Goal: Task Accomplishment & Management: Use online tool/utility

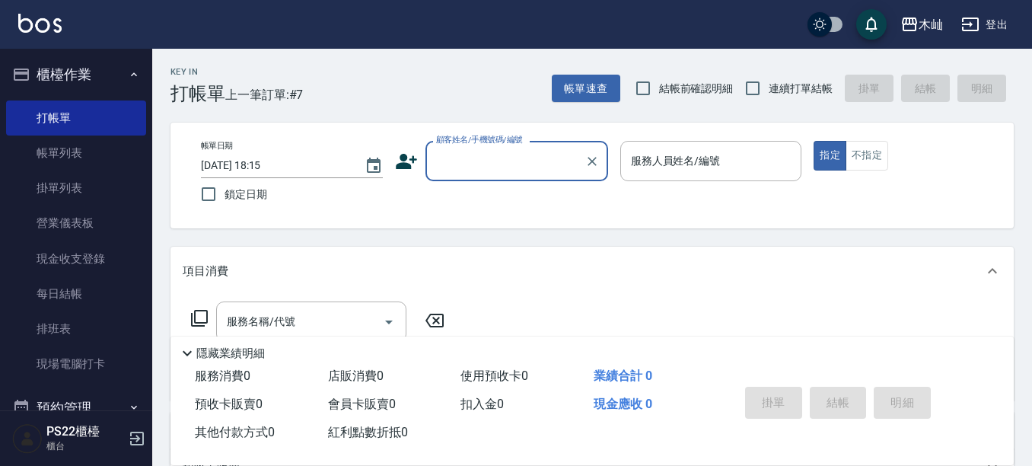
click at [449, 143] on label "顧客姓名/手機號碼/編號" at bounding box center [479, 139] width 87 height 11
click at [449, 148] on input "顧客姓名/手機號碼/編號" at bounding box center [505, 161] width 146 height 27
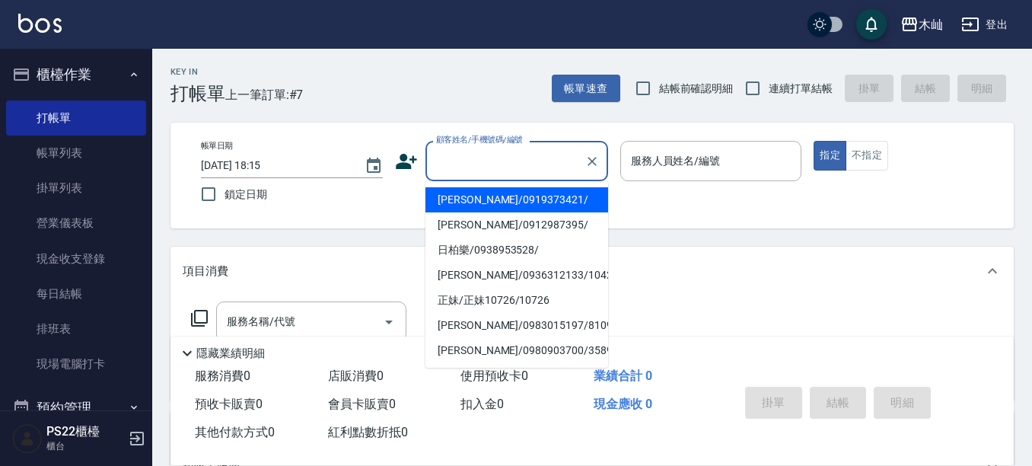
click at [501, 161] on input "顧客姓名/手機號碼/編號" at bounding box center [505, 161] width 146 height 27
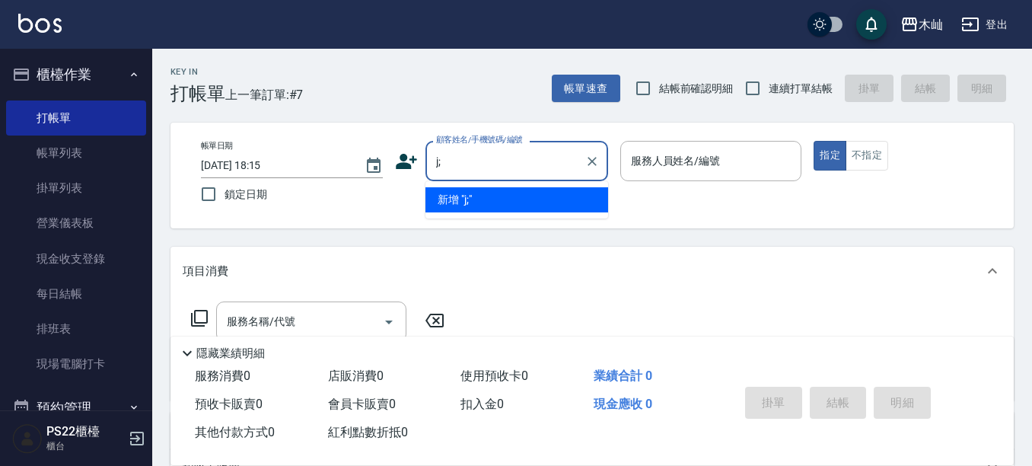
type input "j"
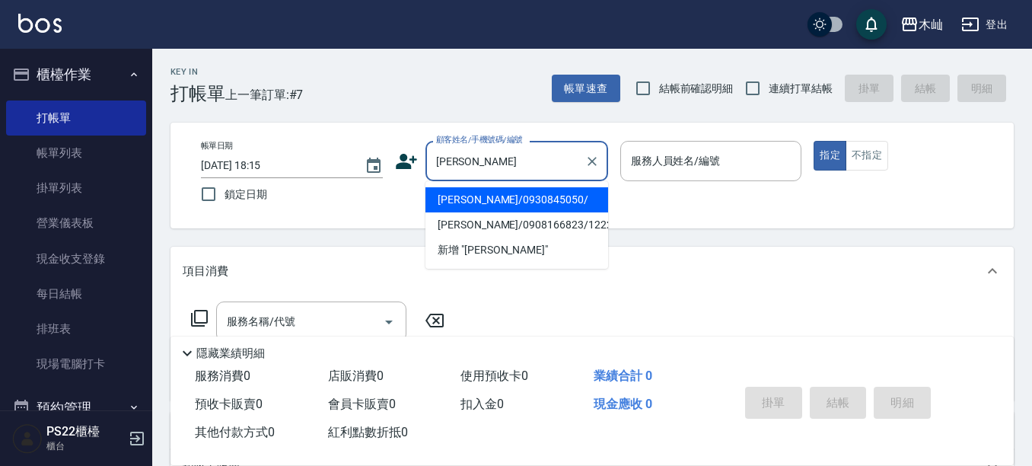
click at [539, 196] on li "[PERSON_NAME]/0930845050/" at bounding box center [516, 199] width 183 height 25
type input "[PERSON_NAME]/0930845050/"
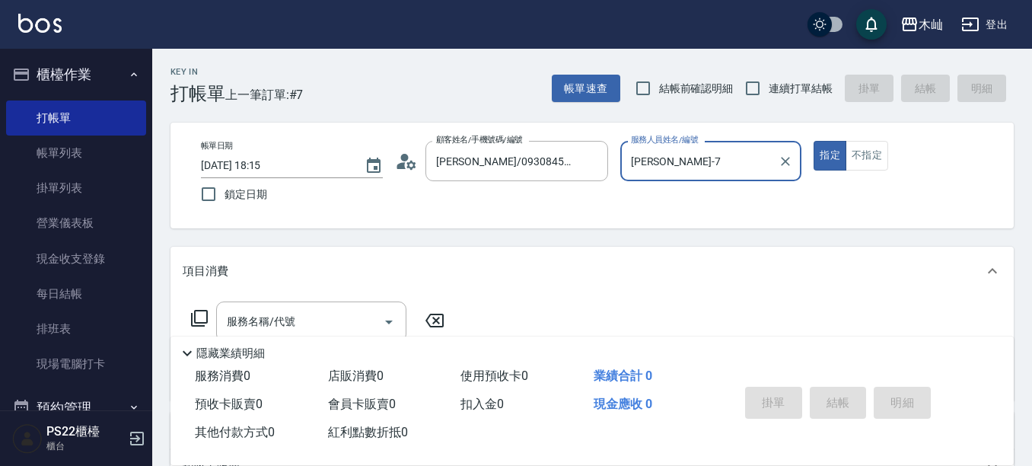
type input "[PERSON_NAME]-7"
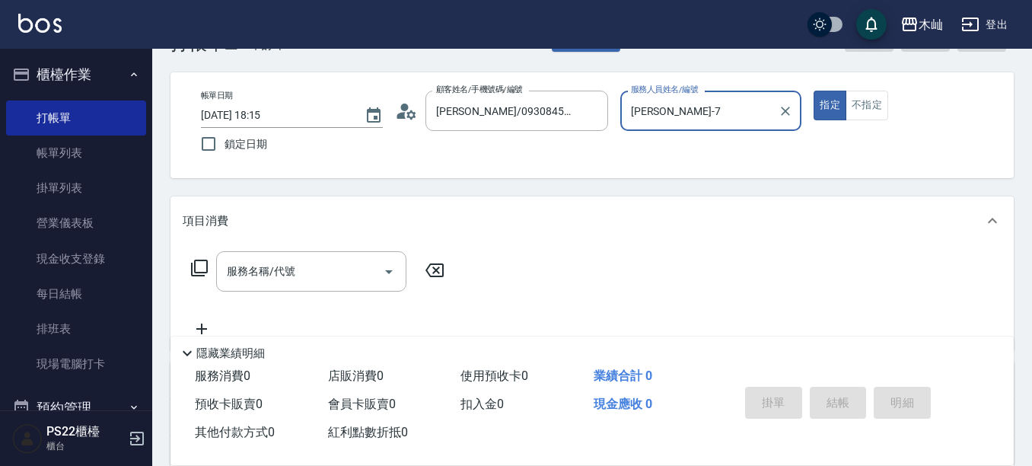
scroll to position [76, 0]
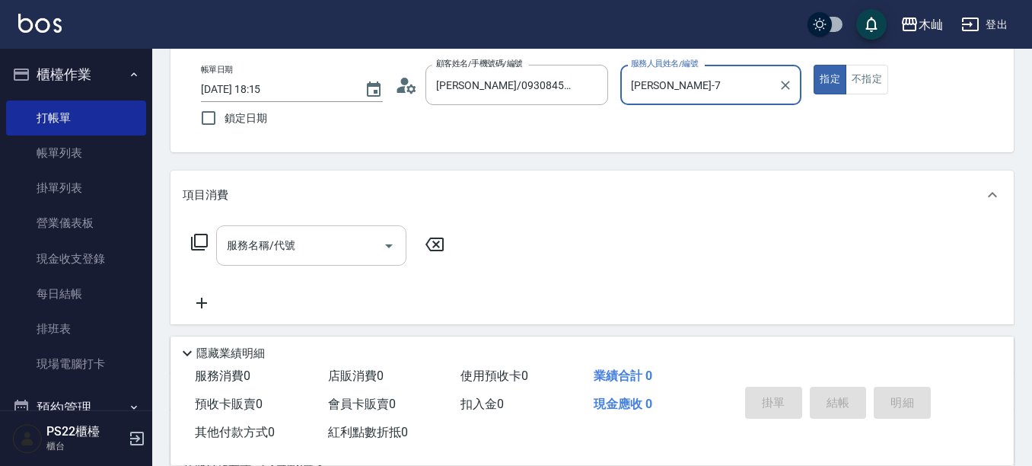
click at [345, 246] on input "服務名稱/代號" at bounding box center [300, 245] width 154 height 27
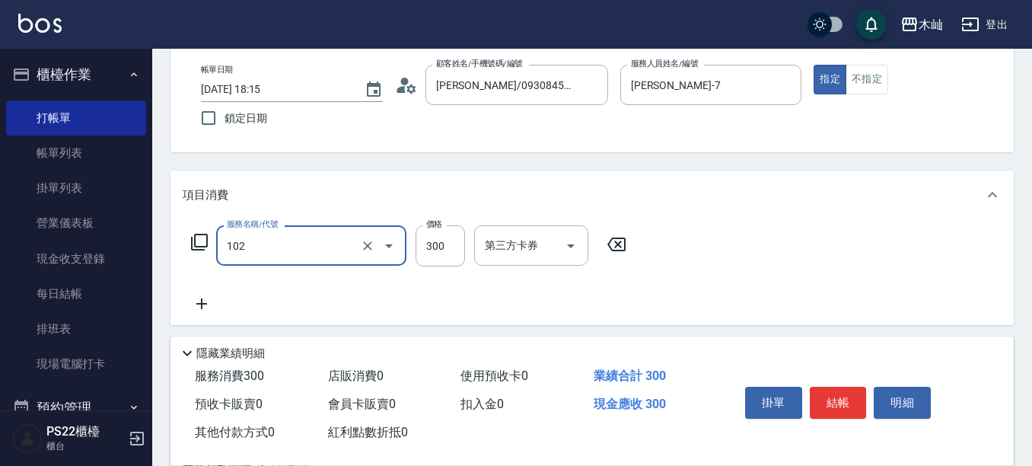
type input "精油洗髮(102)"
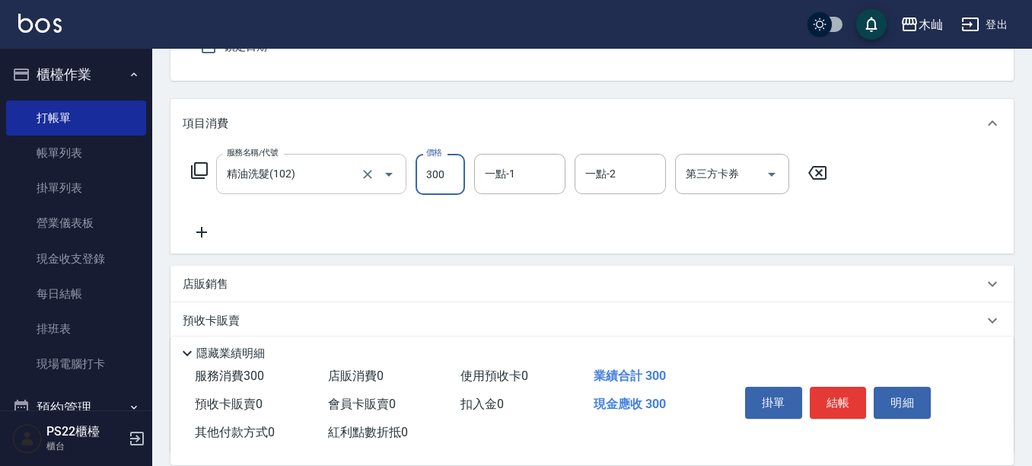
scroll to position [228, 0]
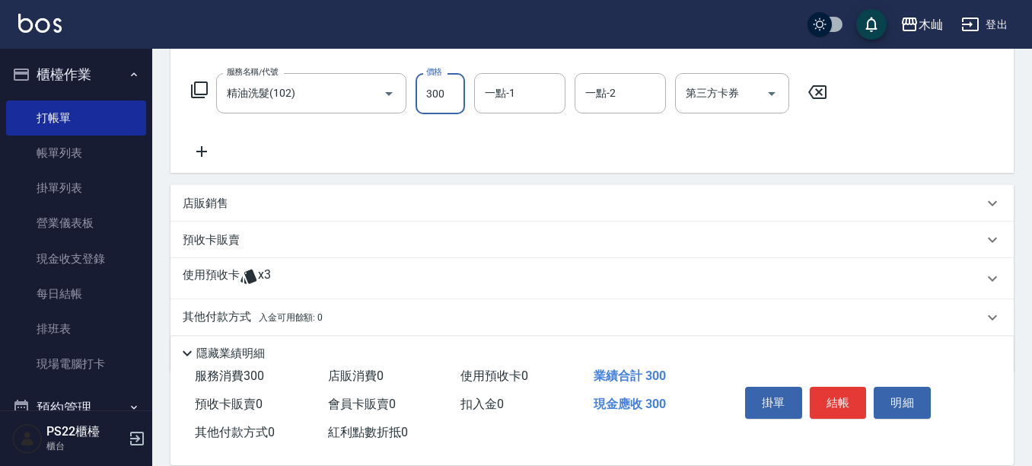
click at [334, 201] on div "店販銷售" at bounding box center [583, 204] width 800 height 16
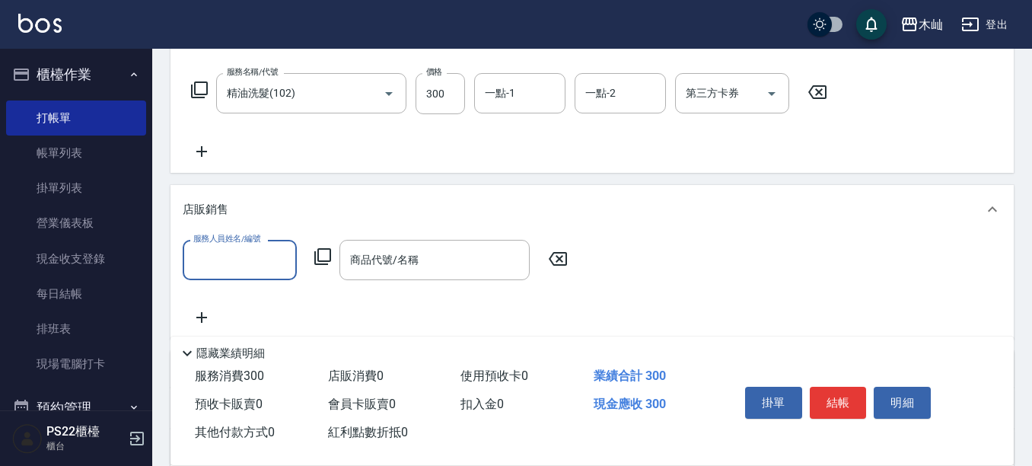
scroll to position [0, 0]
click at [244, 278] on div "服務人員姓名/編號" at bounding box center [240, 260] width 114 height 40
type input "[PERSON_NAME]-7"
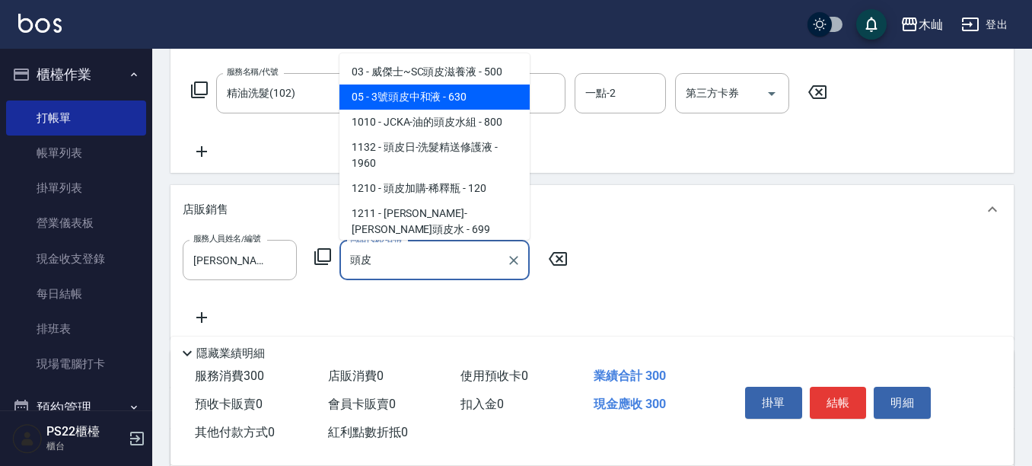
click at [503, 97] on span "05 - 3號頭皮中和液 - 630" at bounding box center [434, 96] width 190 height 25
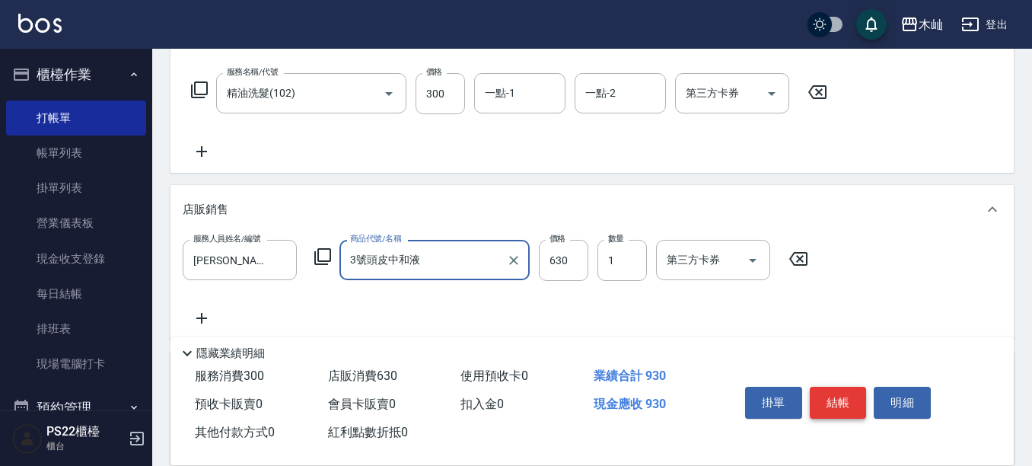
type input "3號頭皮中和液"
click at [829, 389] on button "結帳" at bounding box center [837, 402] width 57 height 32
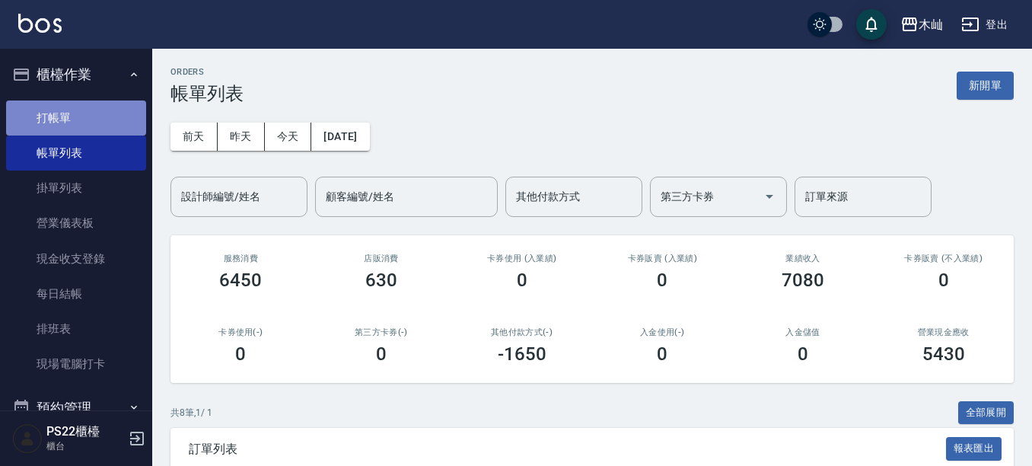
click at [92, 116] on link "打帳單" at bounding box center [76, 117] width 140 height 35
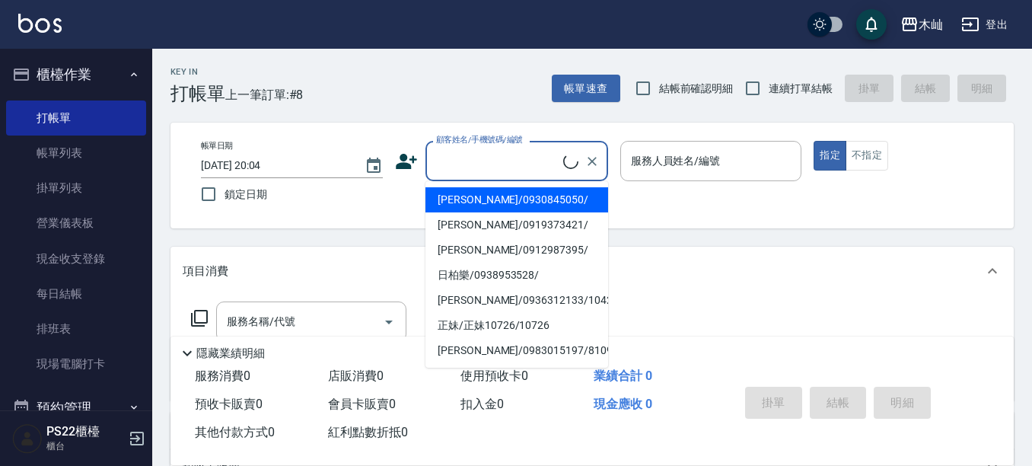
click at [526, 170] on input "顧客姓名/手機號碼/編號" at bounding box center [497, 161] width 131 height 27
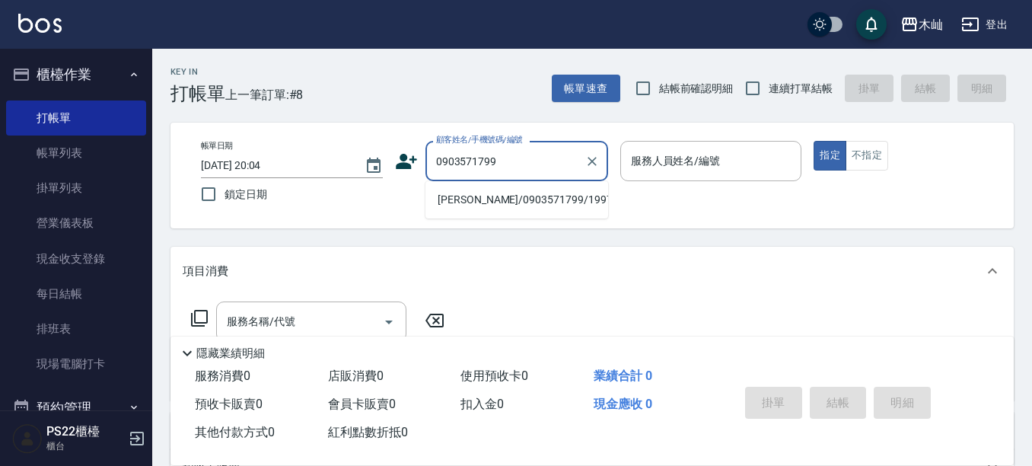
click at [537, 203] on li "[PERSON_NAME]/0903571799/19972" at bounding box center [516, 199] width 183 height 25
type input "[PERSON_NAME]/0903571799/19972"
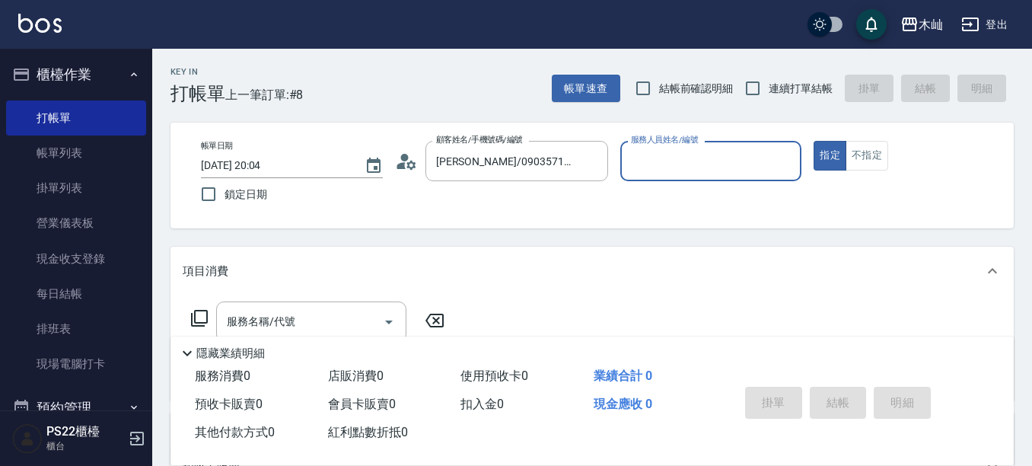
click at [723, 170] on input "服務人員姓名/編號" at bounding box center [711, 161] width 168 height 27
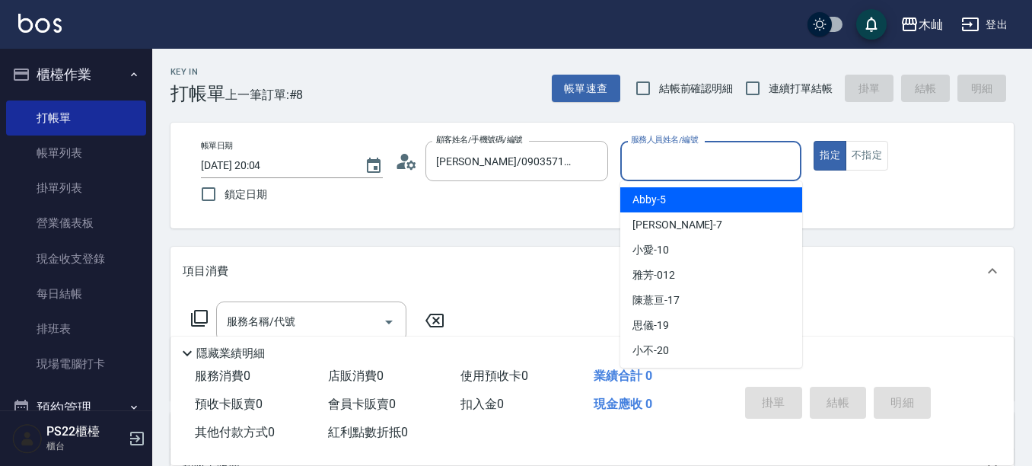
click at [682, 205] on div "Abby -5" at bounding box center [711, 199] width 182 height 25
type input "Abby-5"
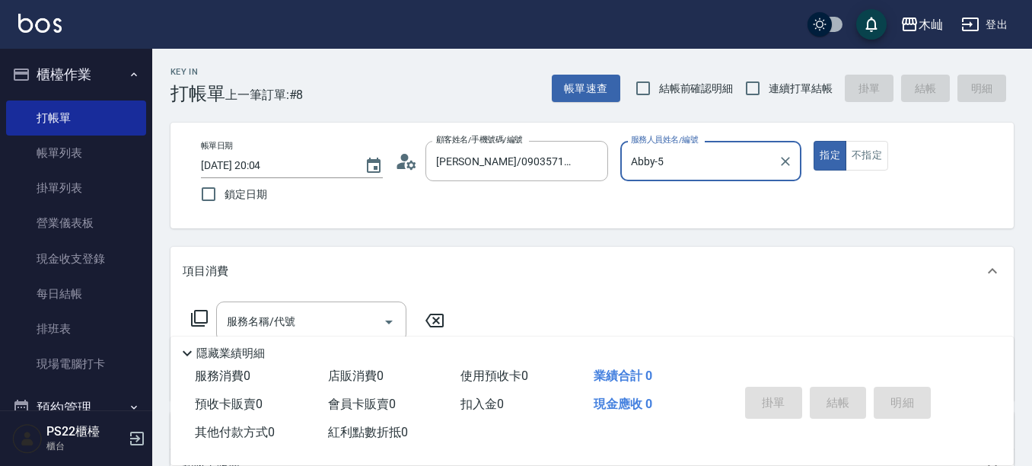
scroll to position [76, 0]
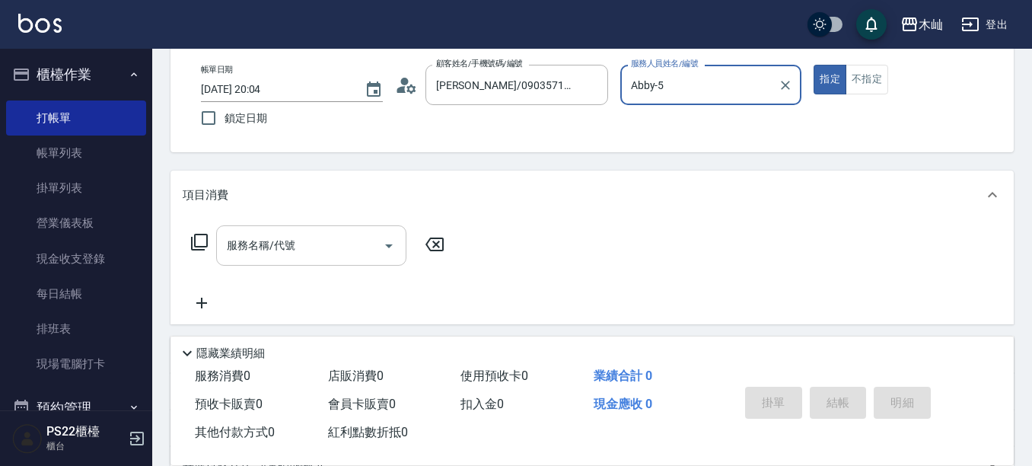
click at [332, 245] on input "服務名稱/代號" at bounding box center [300, 245] width 154 height 27
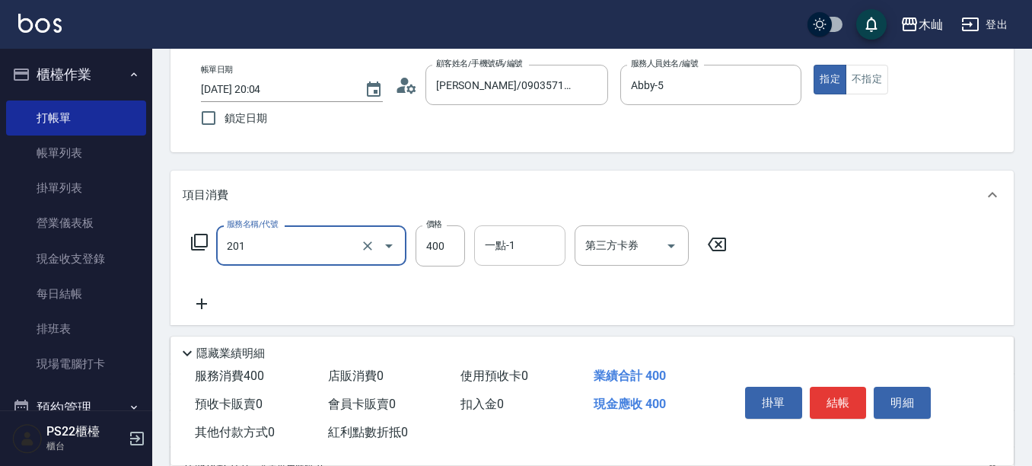
type input "洗剪(201)"
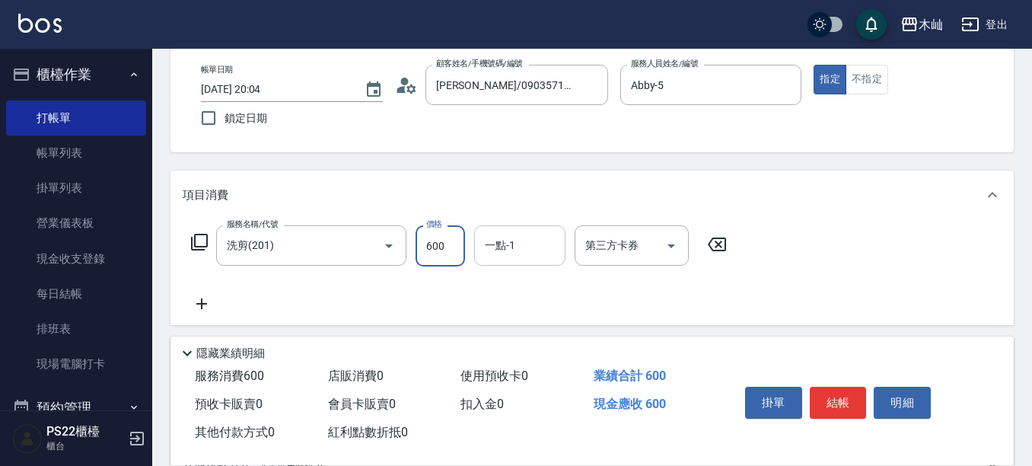
type input "600"
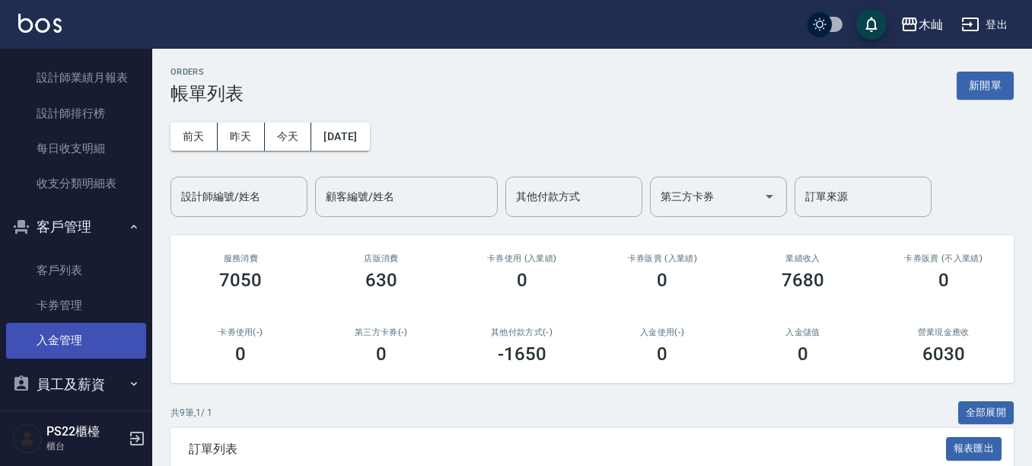
scroll to position [685, 0]
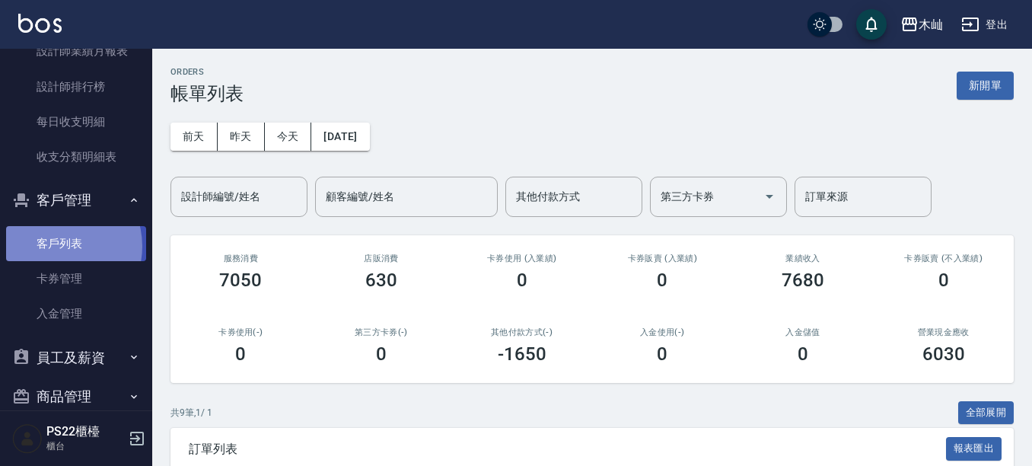
click at [56, 246] on link "客戶列表" at bounding box center [76, 243] width 140 height 35
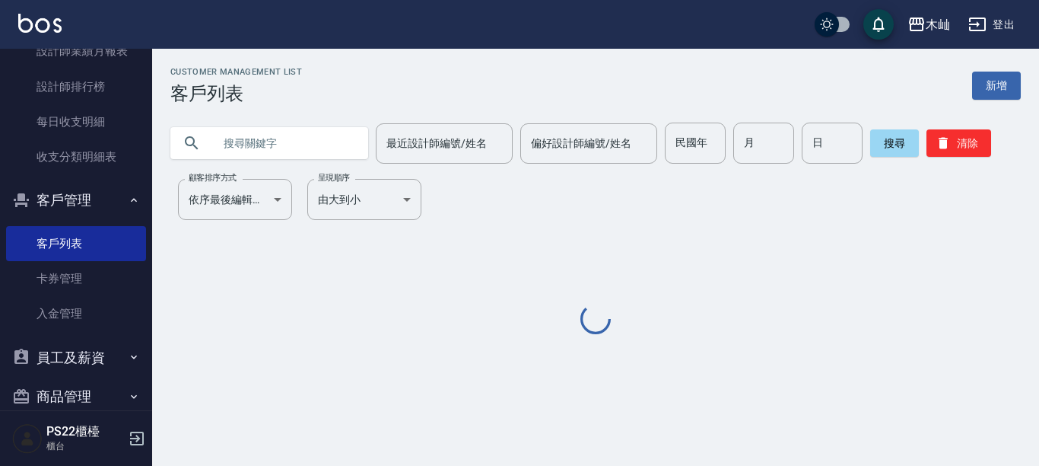
click at [267, 140] on input "text" at bounding box center [284, 142] width 143 height 41
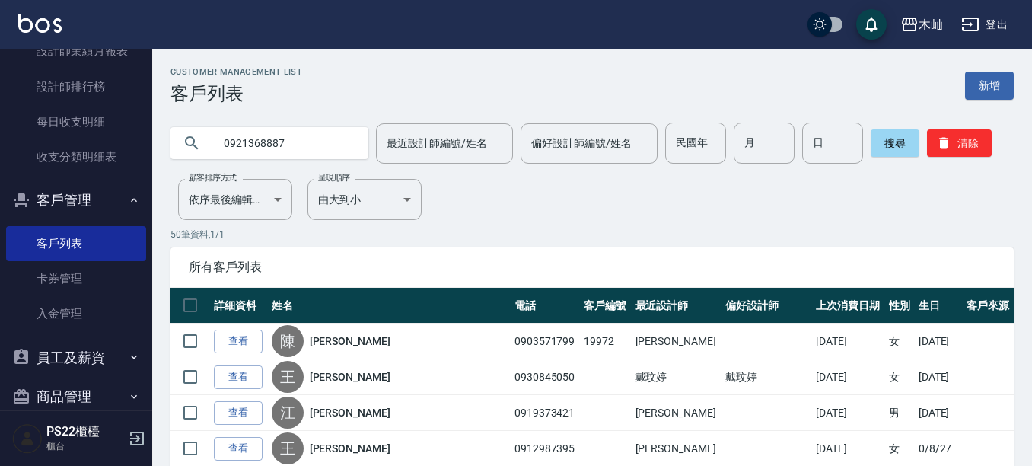
type input "0921368887"
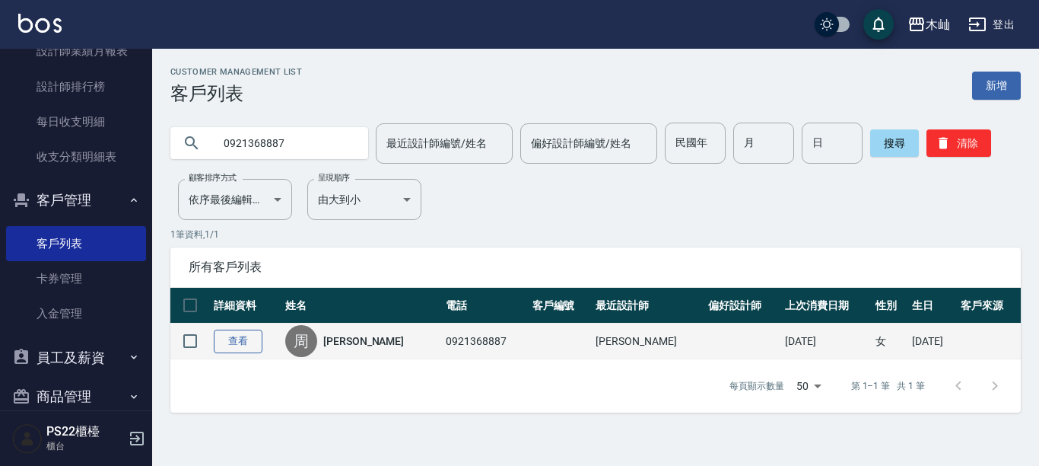
click at [248, 339] on link "查看" at bounding box center [238, 341] width 49 height 24
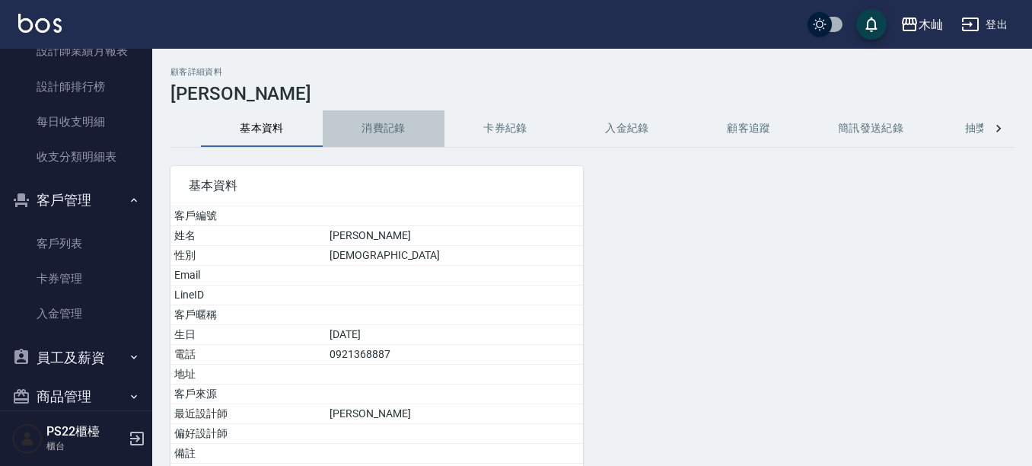
click at [374, 129] on button "消費記錄" at bounding box center [384, 128] width 122 height 37
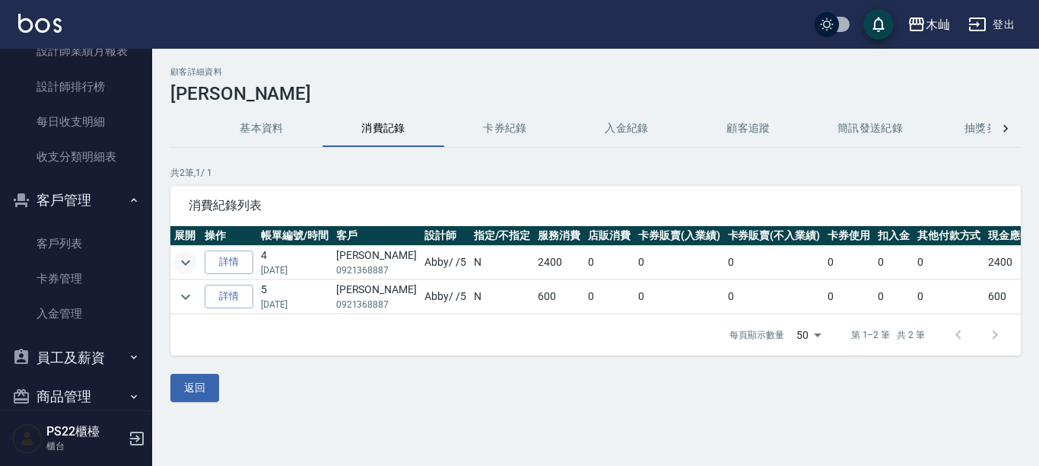
click at [178, 259] on icon "expand row" at bounding box center [185, 262] width 18 height 18
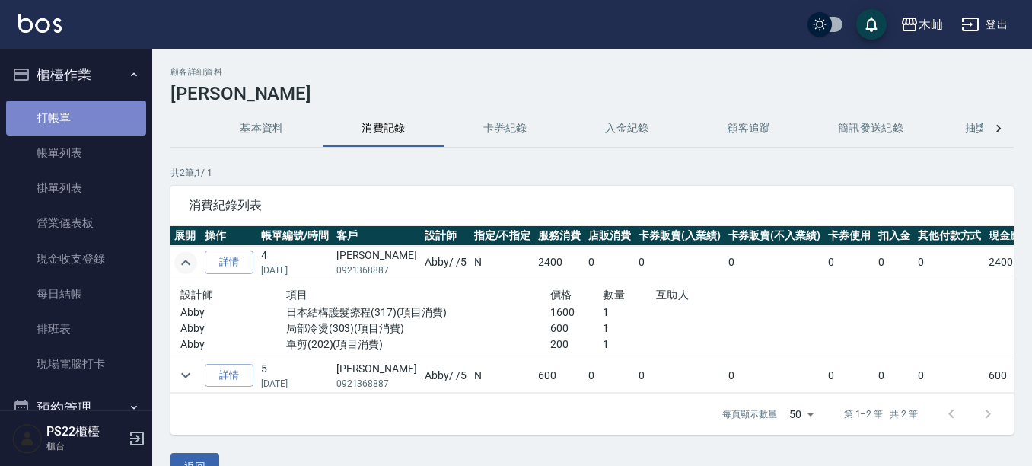
click at [109, 113] on link "打帳單" at bounding box center [76, 117] width 140 height 35
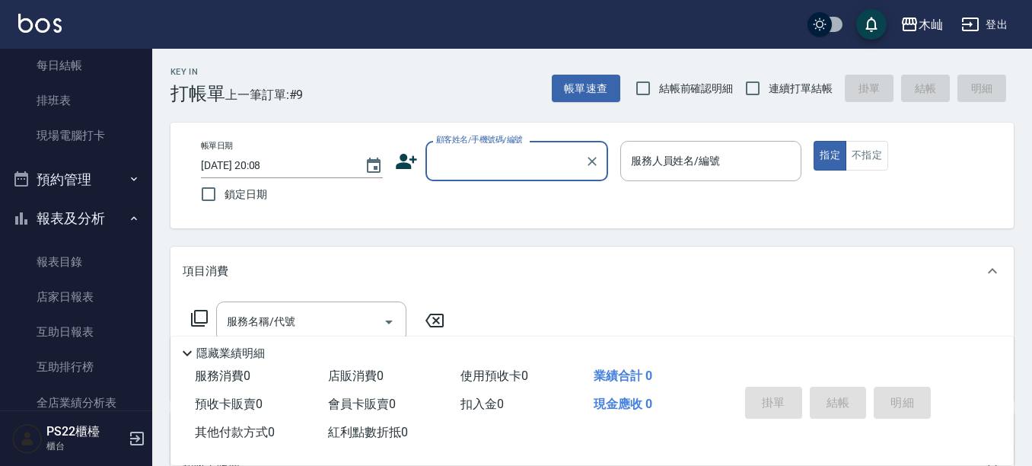
scroll to position [380, 0]
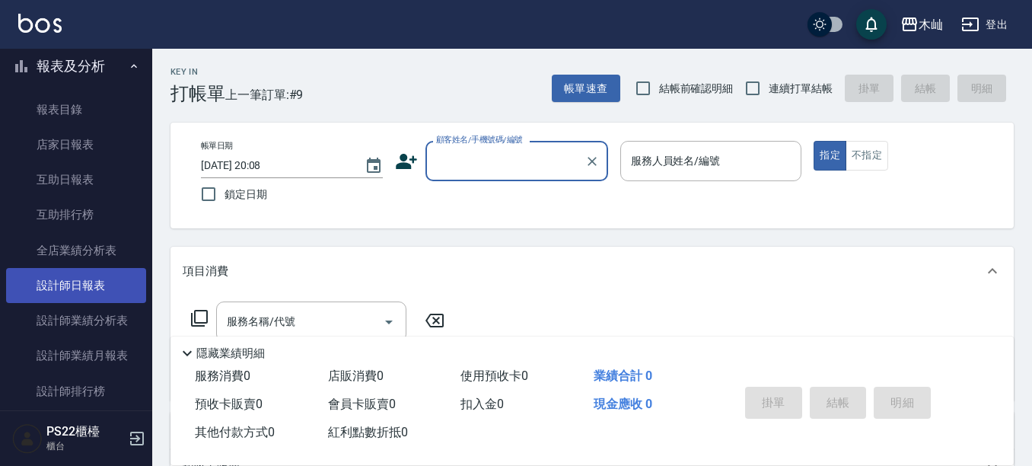
click at [95, 290] on link "設計師日報表" at bounding box center [76, 285] width 140 height 35
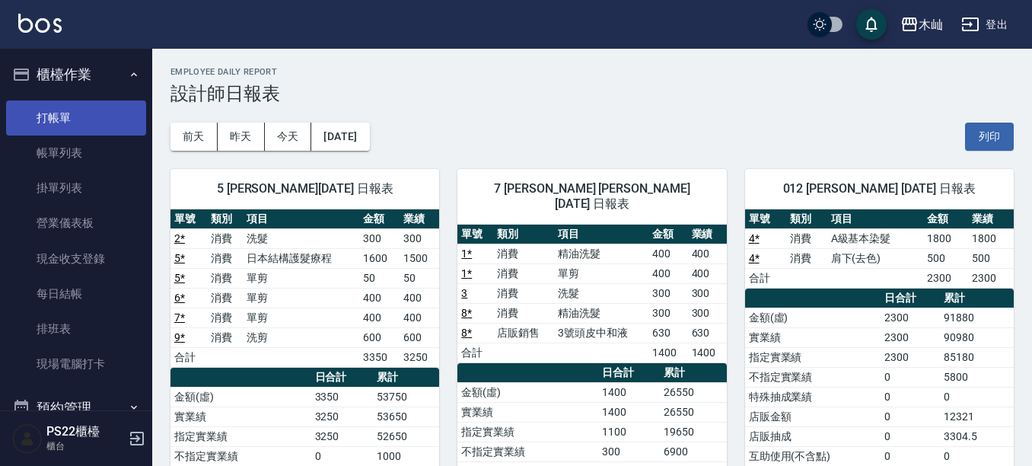
click at [73, 101] on link "打帳單" at bounding box center [76, 117] width 140 height 35
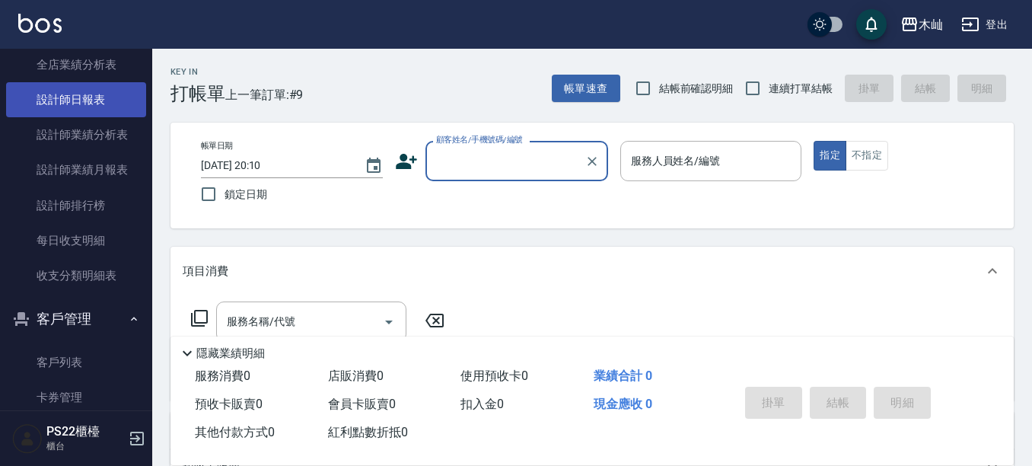
scroll to position [609, 0]
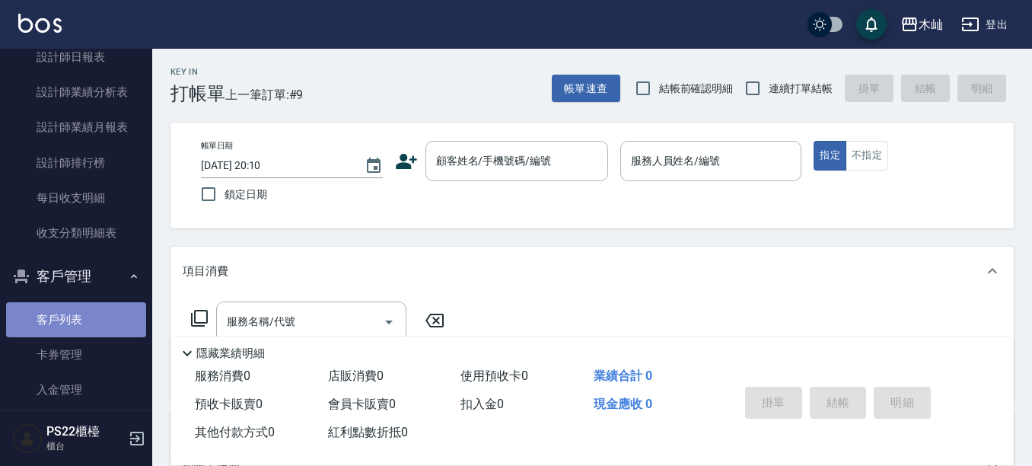
click at [103, 323] on link "客戶列表" at bounding box center [76, 319] width 140 height 35
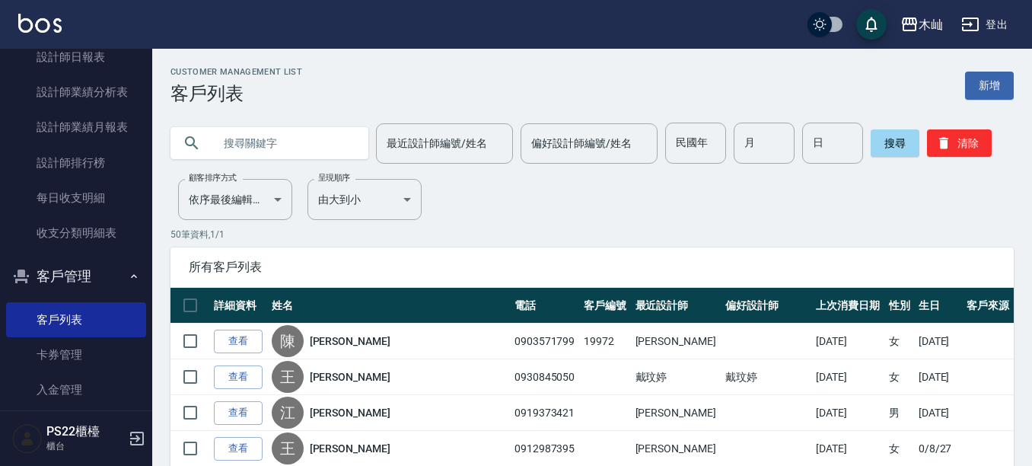
click at [253, 135] on input "text" at bounding box center [284, 142] width 143 height 41
type input "[PERSON_NAME]"
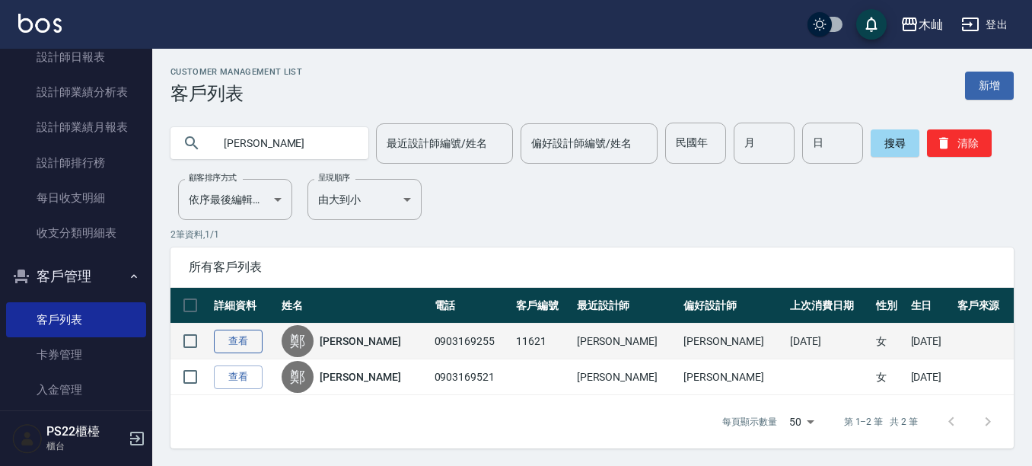
click at [232, 343] on link "查看" at bounding box center [238, 341] width 49 height 24
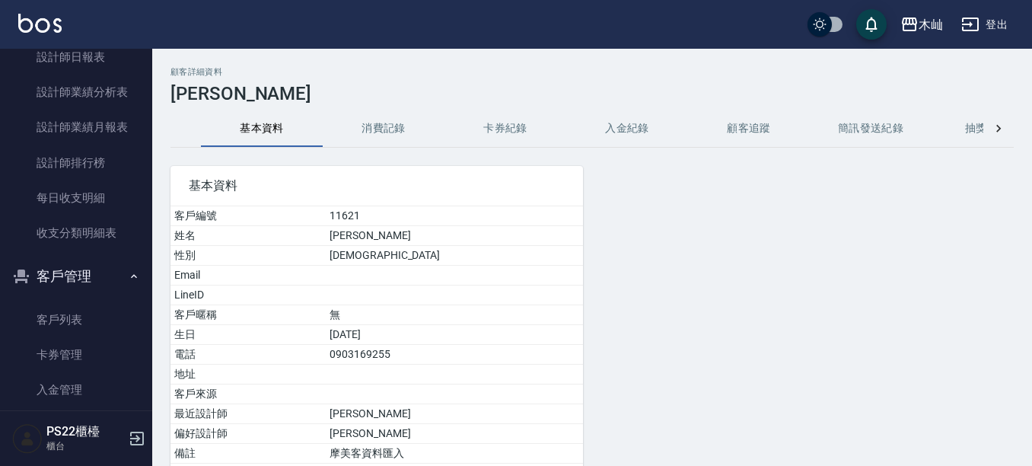
click at [374, 133] on button "消費記錄" at bounding box center [384, 128] width 122 height 37
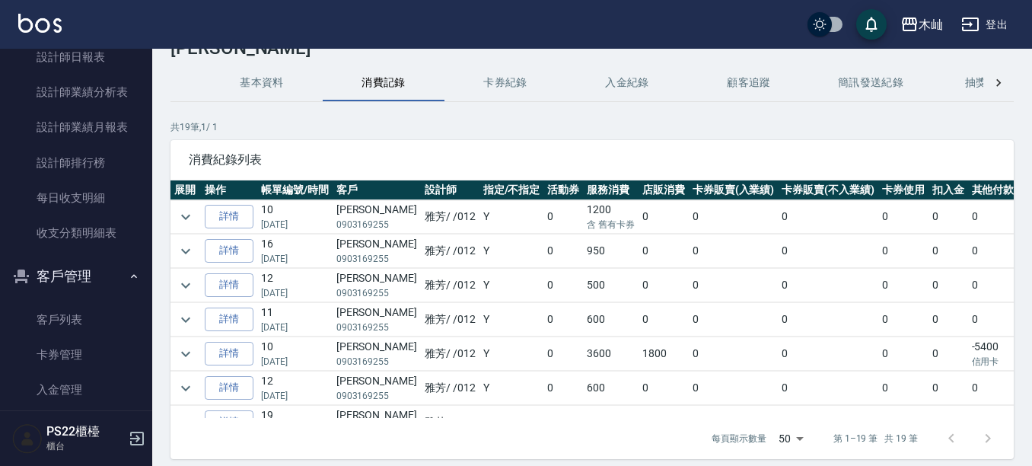
scroll to position [103, 0]
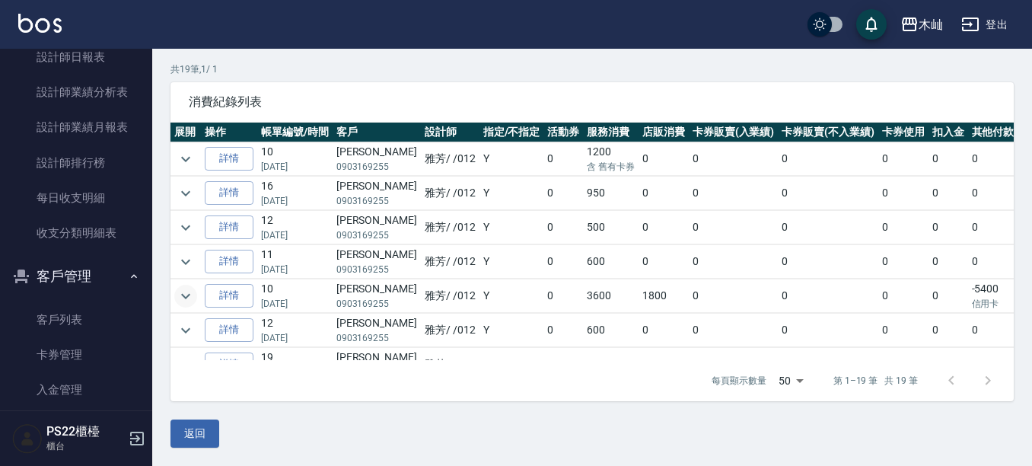
click at [189, 294] on icon "expand row" at bounding box center [185, 295] width 9 height 5
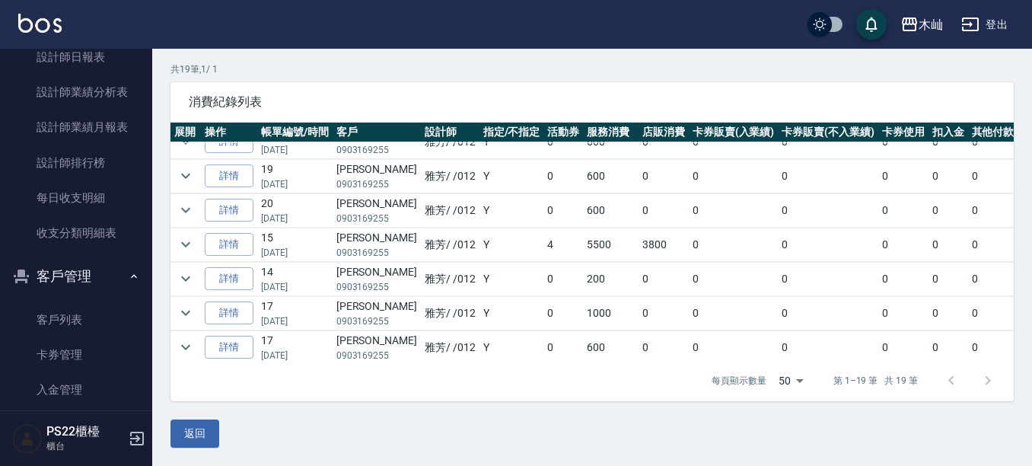
scroll to position [304, 0]
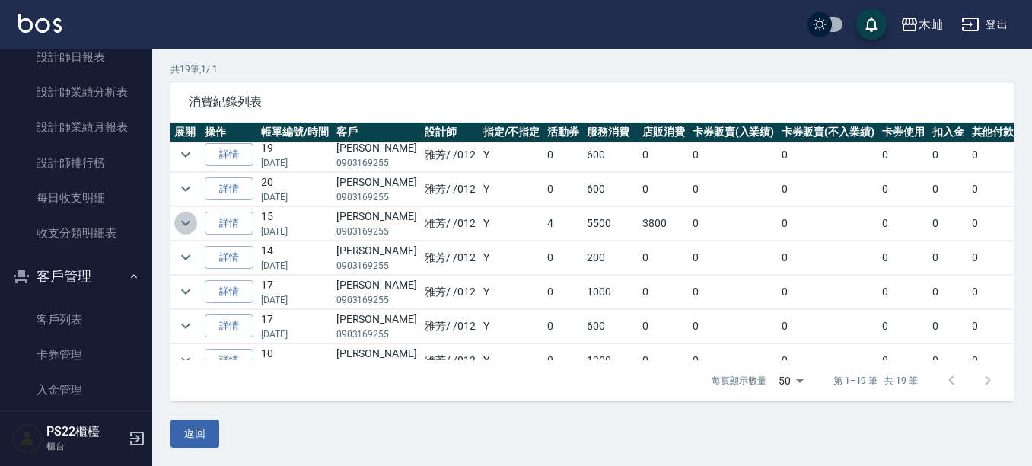
click at [177, 221] on icon "expand row" at bounding box center [185, 223] width 18 height 18
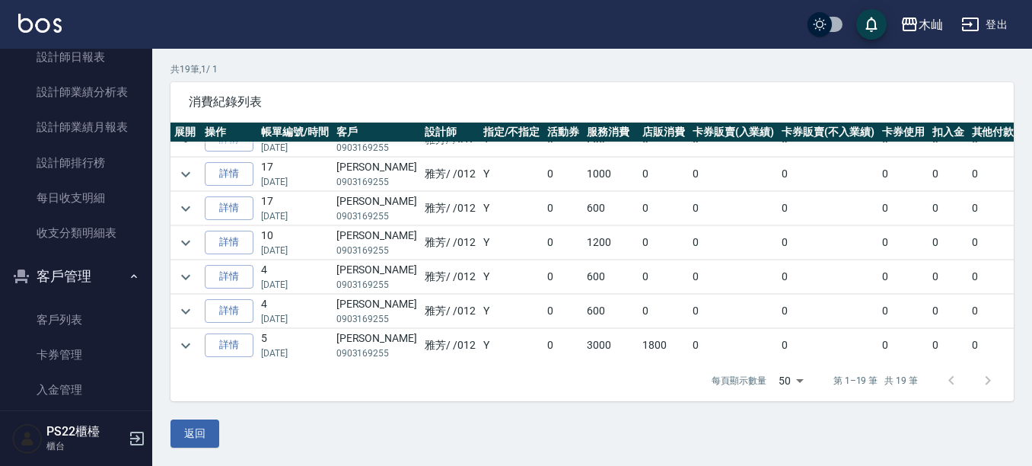
scroll to position [609, 0]
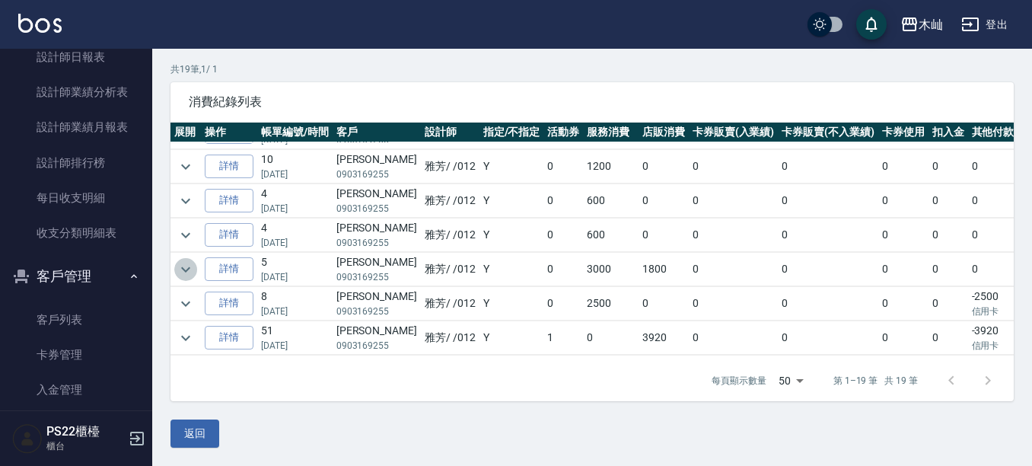
click at [183, 269] on icon "expand row" at bounding box center [185, 269] width 18 height 18
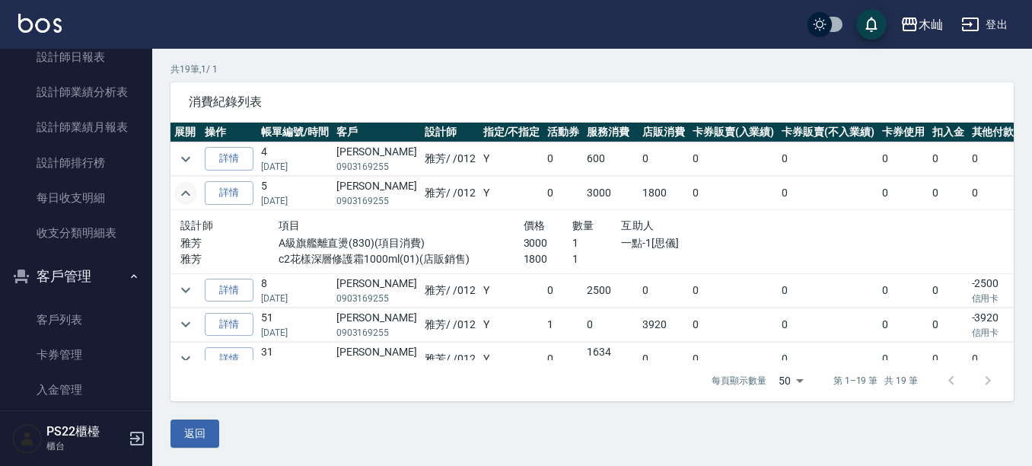
scroll to position [714, 0]
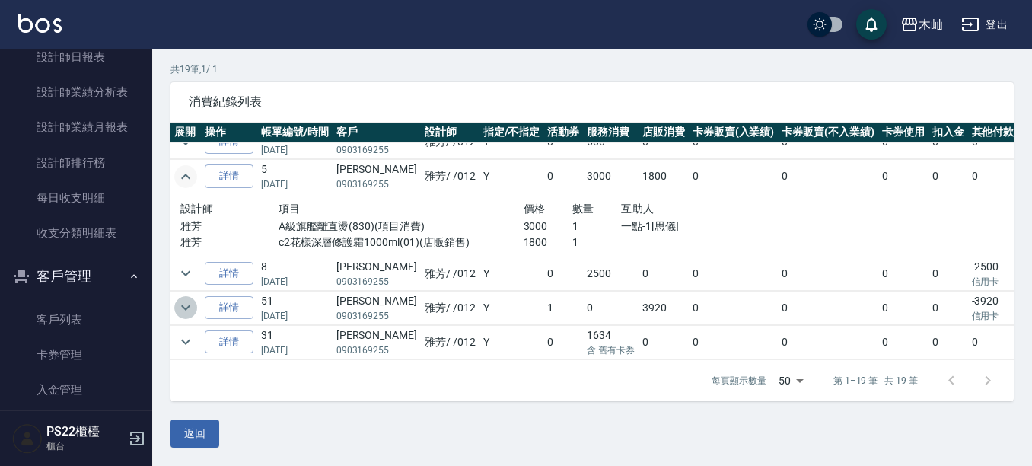
click at [180, 298] on icon "expand row" at bounding box center [185, 307] width 18 height 18
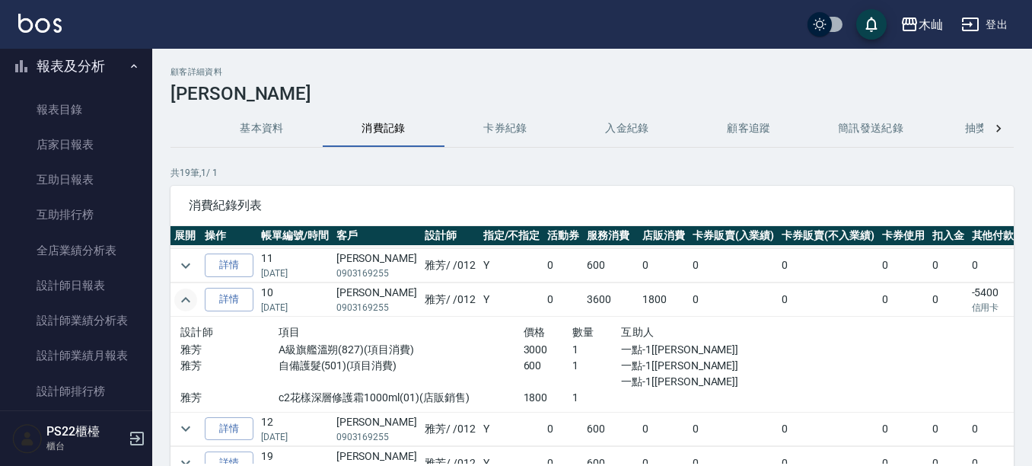
scroll to position [0, 0]
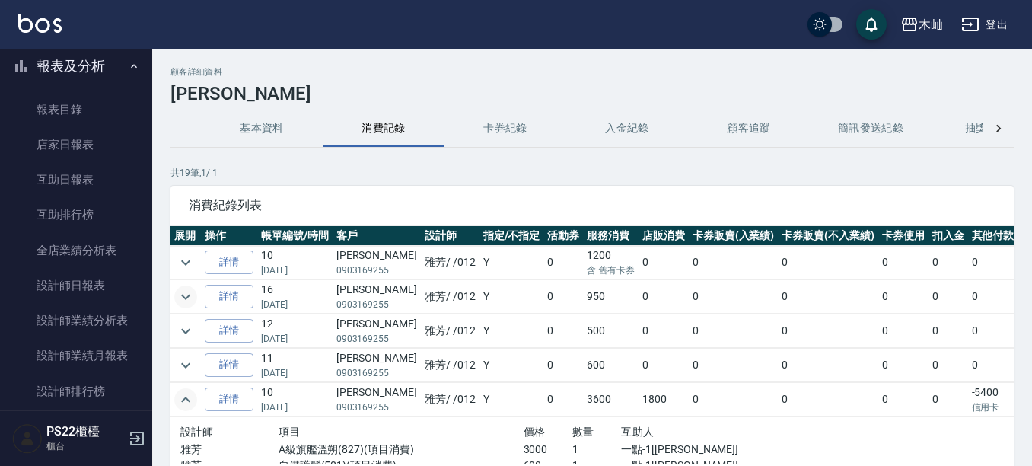
click at [178, 300] on icon "expand row" at bounding box center [185, 297] width 18 height 18
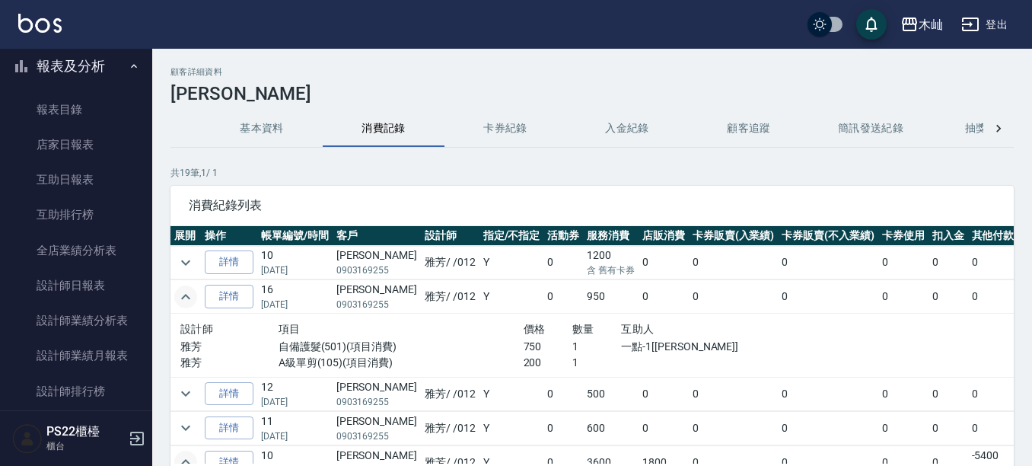
click at [369, 305] on p "0903169255" at bounding box center [376, 304] width 81 height 14
copy p "0903169255"
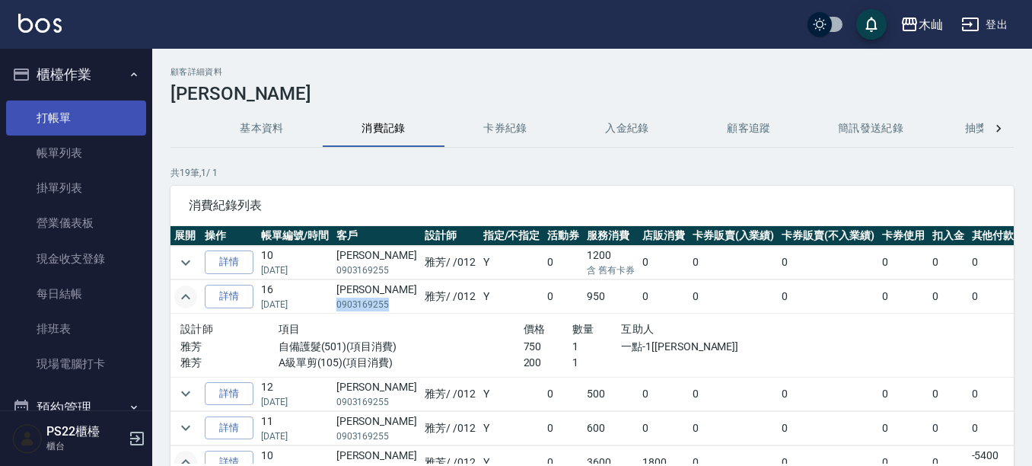
click at [117, 129] on link "打帳單" at bounding box center [76, 117] width 140 height 35
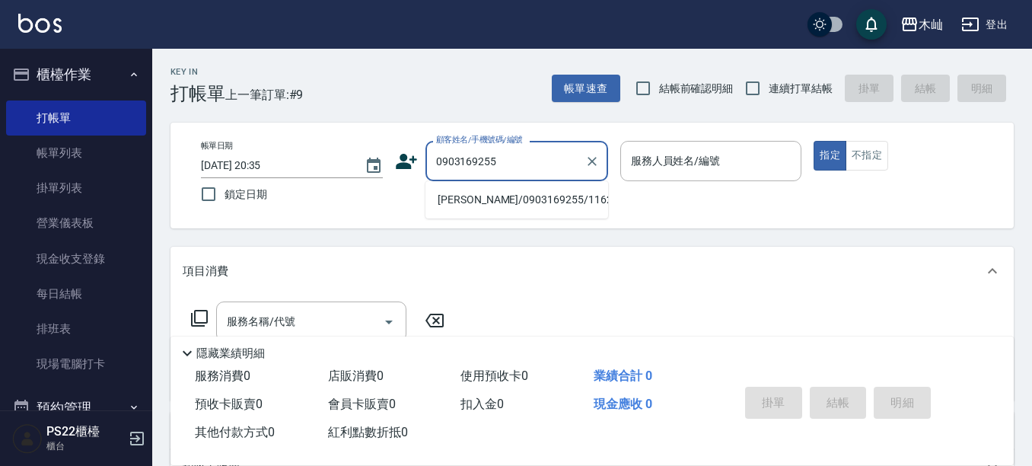
click at [513, 208] on li "[PERSON_NAME]/0903169255/11621" at bounding box center [516, 199] width 183 height 25
type input "[PERSON_NAME]/0903169255/11621"
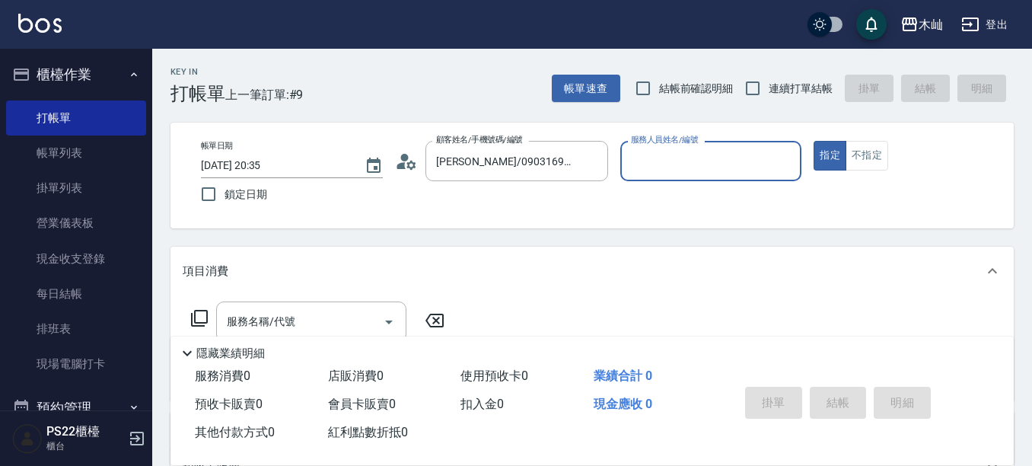
type input "雅芳-012"
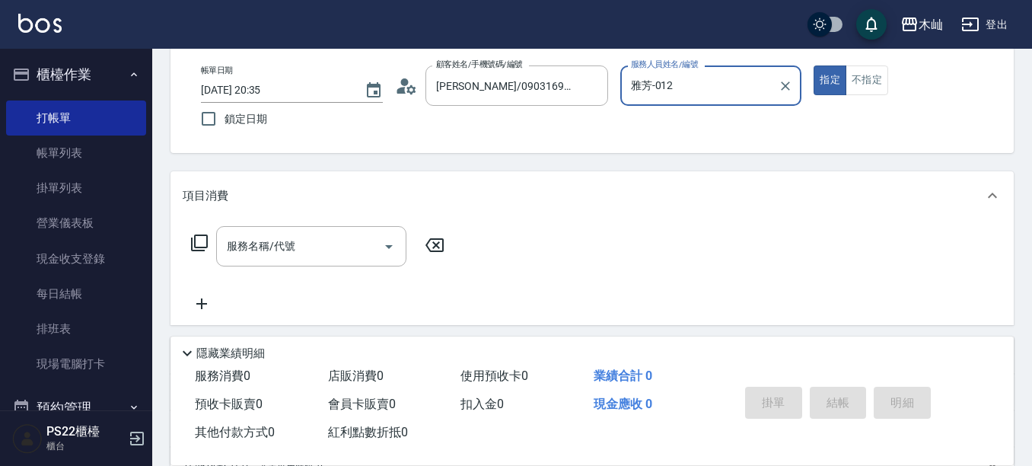
scroll to position [76, 0]
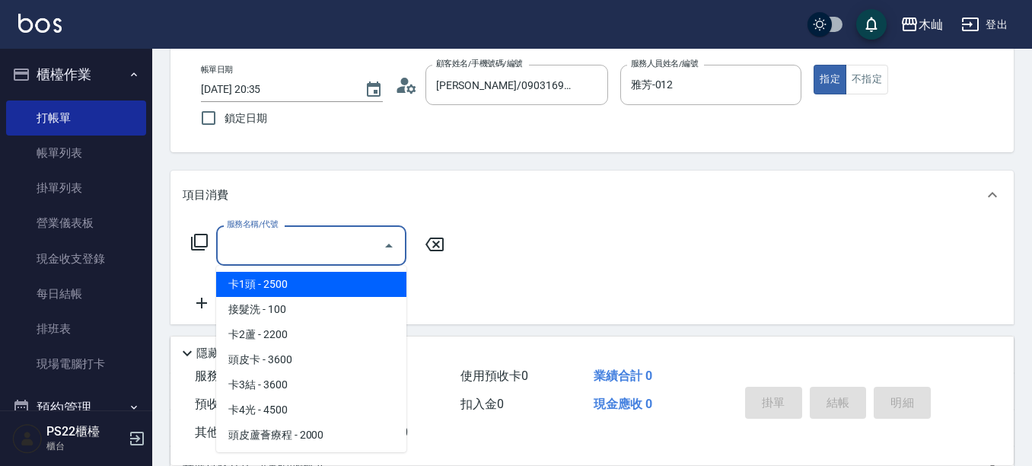
drag, startPoint x: 321, startPoint y: 256, endPoint x: 289, endPoint y: 203, distance: 62.1
click at [320, 257] on input "服務名稱/代號" at bounding box center [300, 245] width 154 height 27
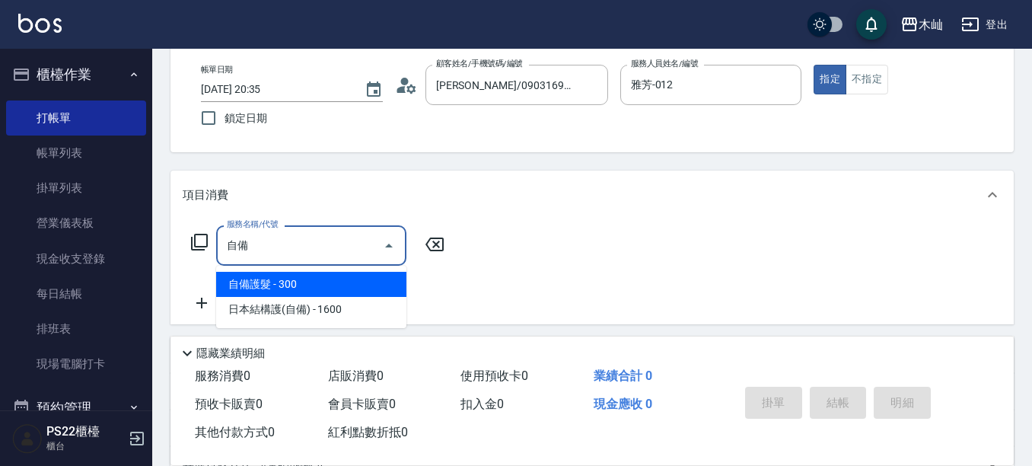
click at [345, 288] on span "自備護髮 - 300" at bounding box center [311, 284] width 190 height 25
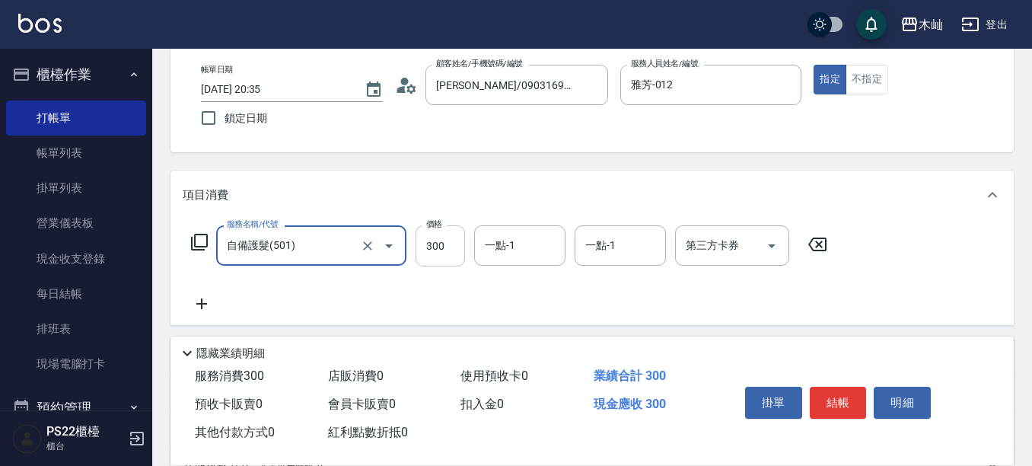
type input "自備護髮(501)"
click at [433, 240] on input "300" at bounding box center [439, 245] width 49 height 41
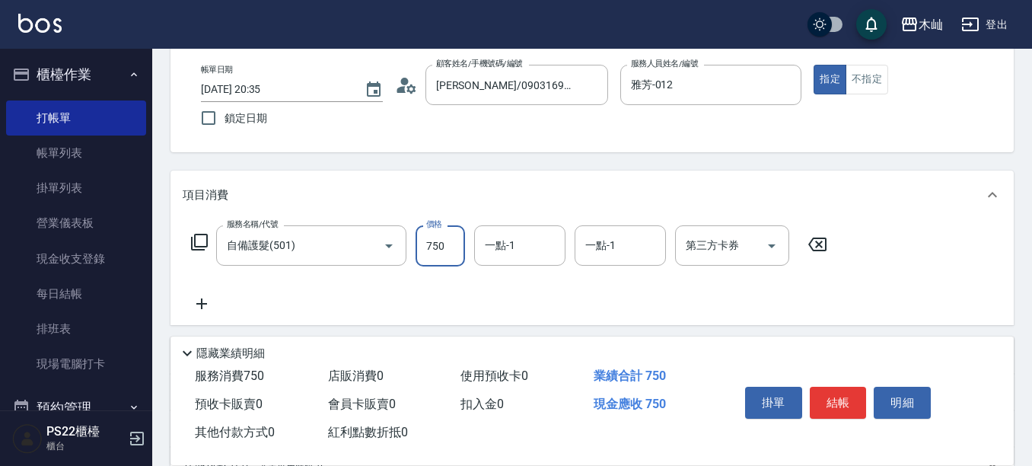
type input "750"
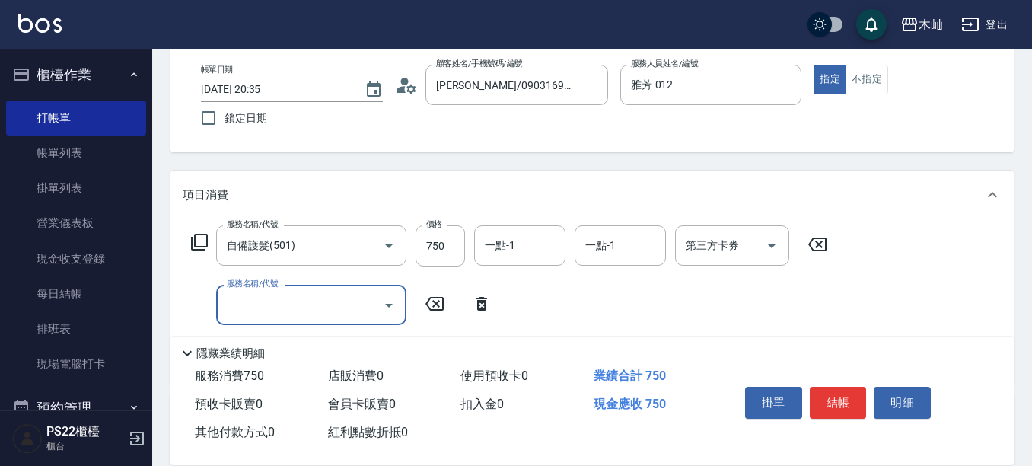
click at [482, 304] on icon at bounding box center [482, 303] width 38 height 18
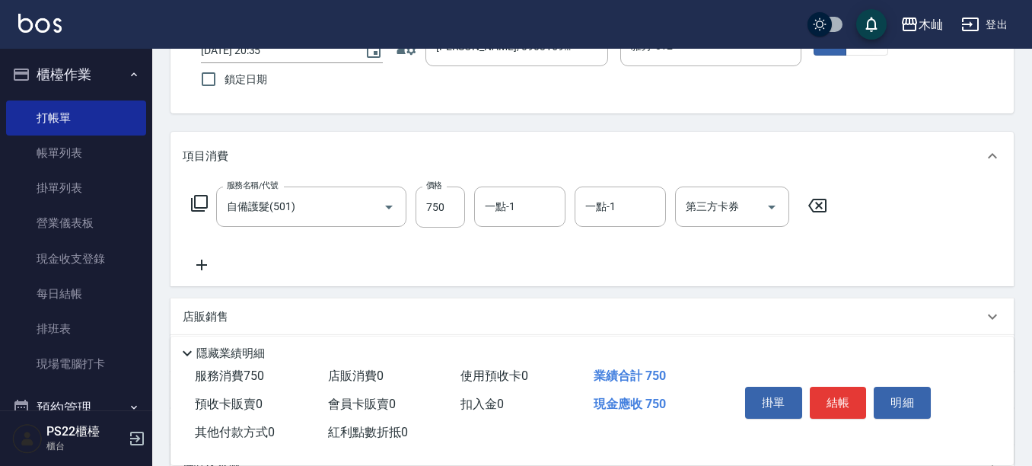
scroll to position [152, 0]
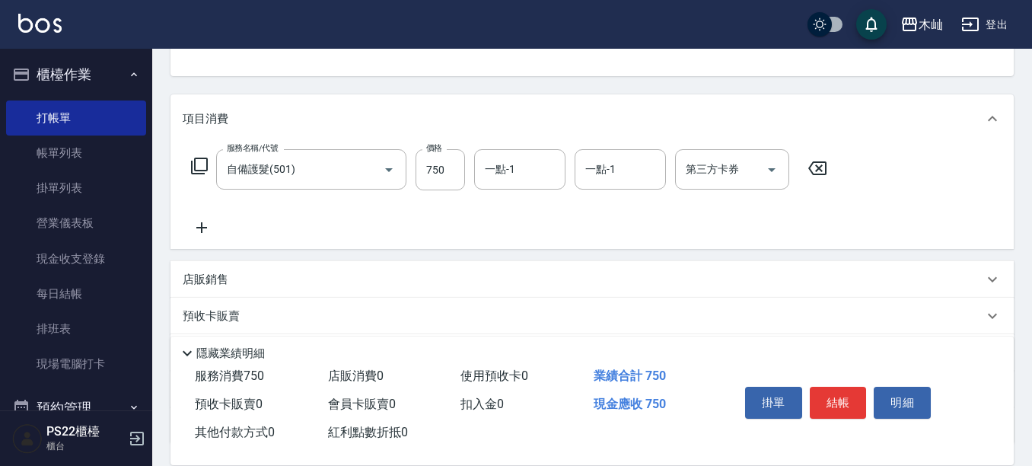
click at [204, 272] on p "店販銷售" at bounding box center [206, 280] width 46 height 16
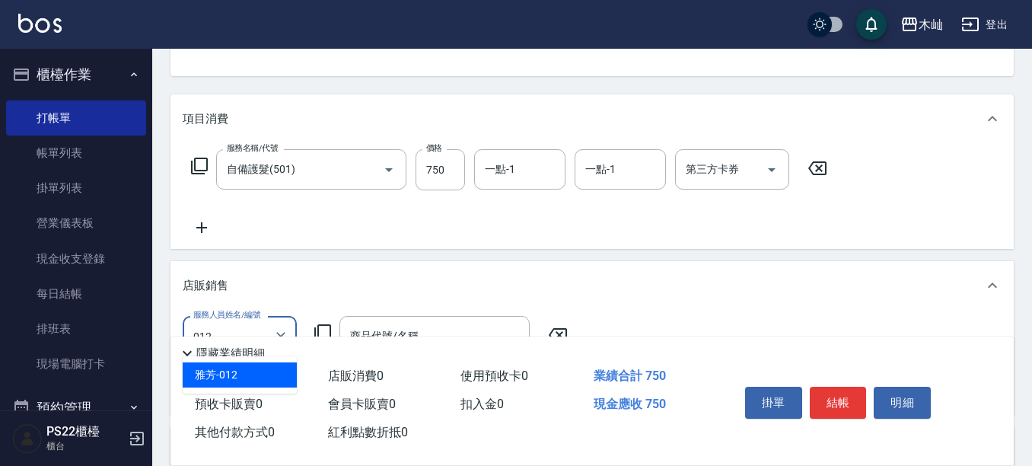
type input "雅芳-012"
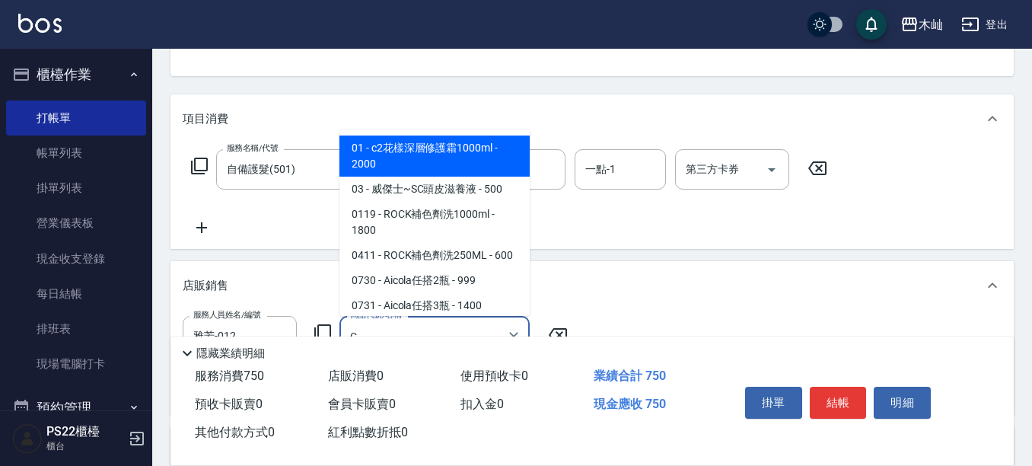
click at [481, 173] on span "01 - c2花樣深層修護霜1000ml - 2000" at bounding box center [434, 155] width 190 height 41
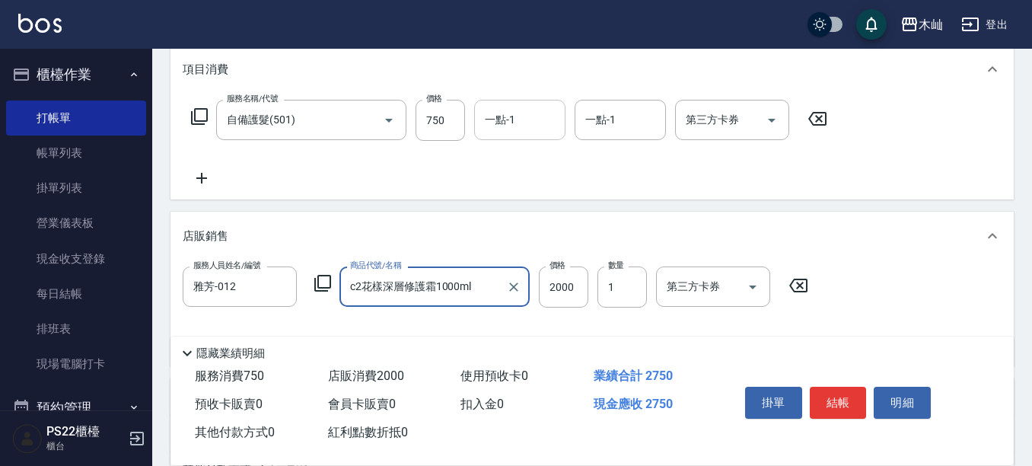
scroll to position [228, 0]
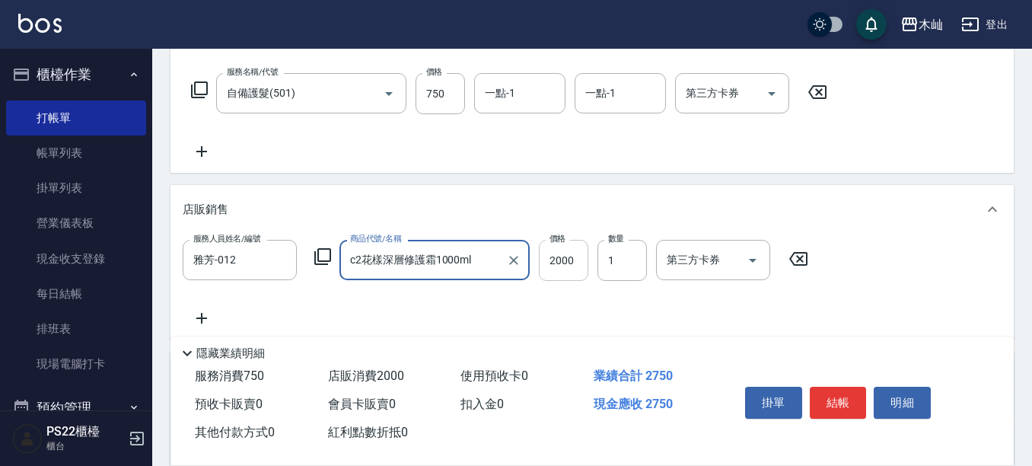
type input "c2花樣深層修護霜1000ml"
click at [563, 254] on input "2000" at bounding box center [563, 260] width 49 height 41
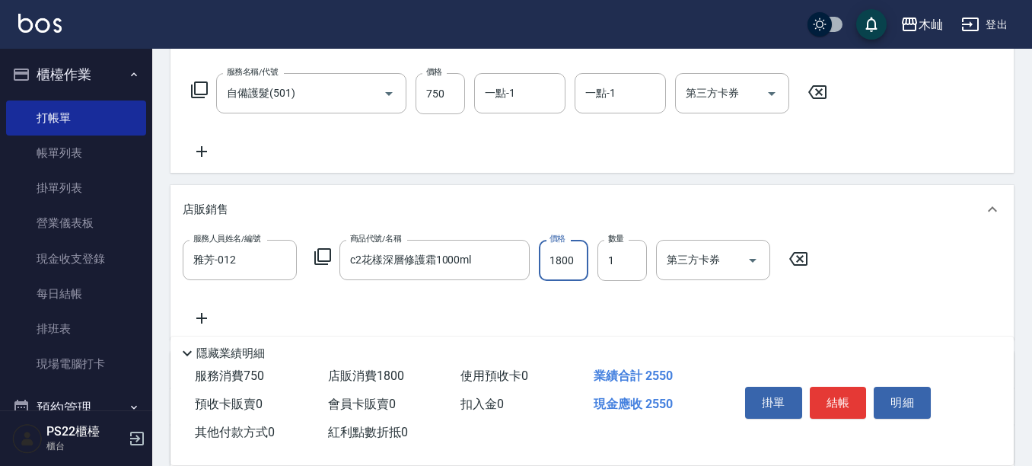
type input "1800"
click at [817, 336] on div "隱藏業績明細" at bounding box center [591, 349] width 843 height 26
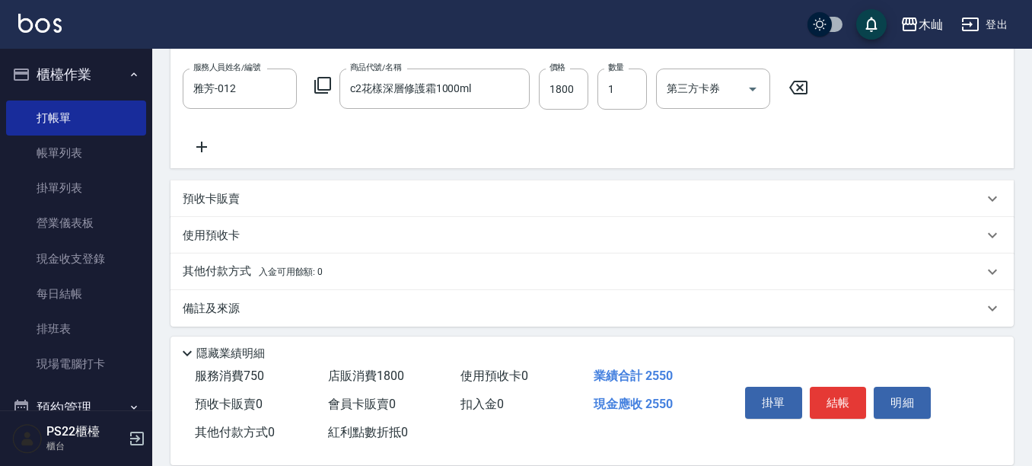
scroll to position [406, 0]
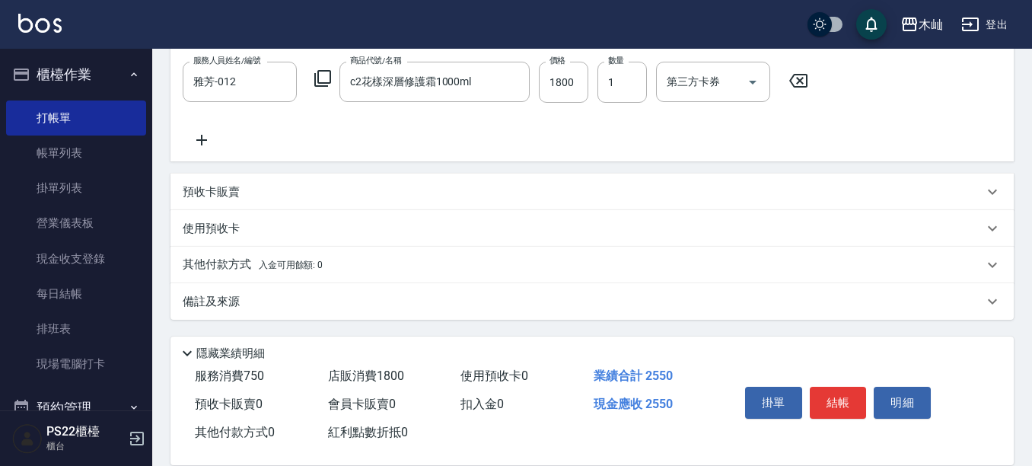
click at [197, 267] on p "其他付款方式 入金可用餘額: 0" at bounding box center [253, 264] width 140 height 17
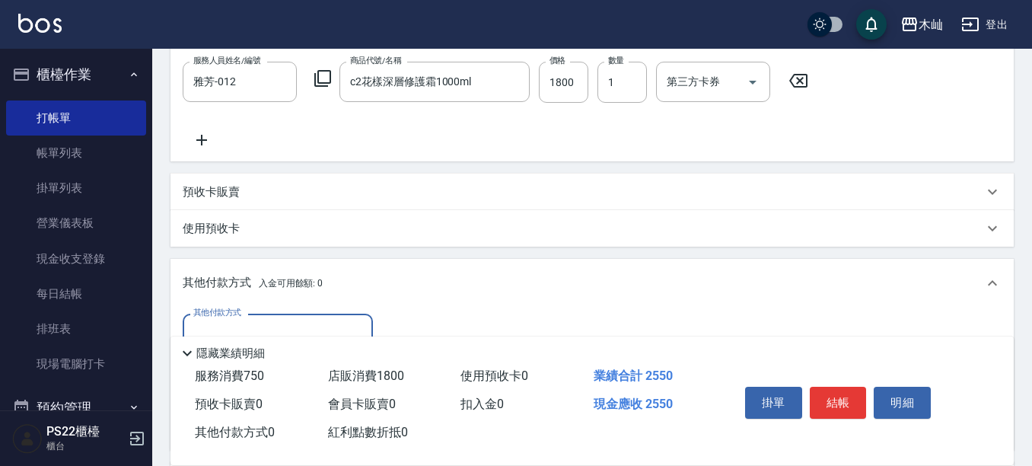
scroll to position [482, 0]
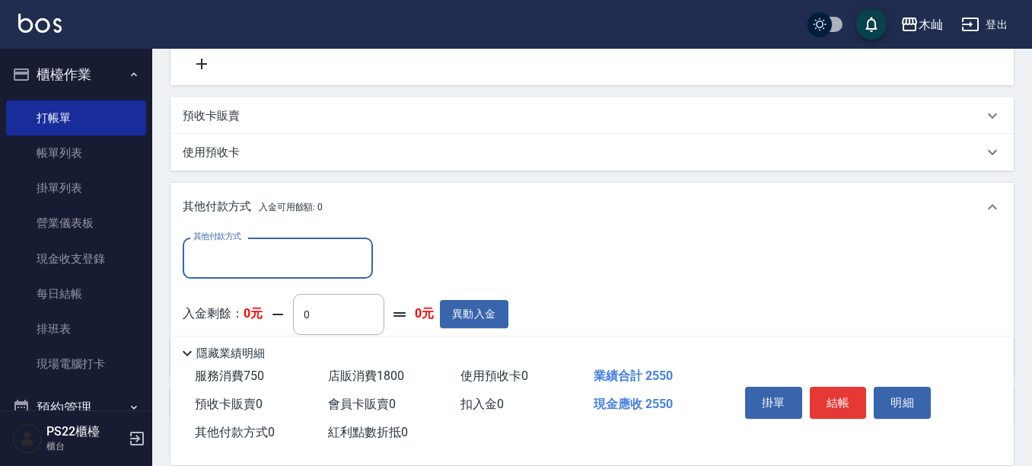
click at [259, 240] on div "其他付款方式" at bounding box center [278, 257] width 190 height 40
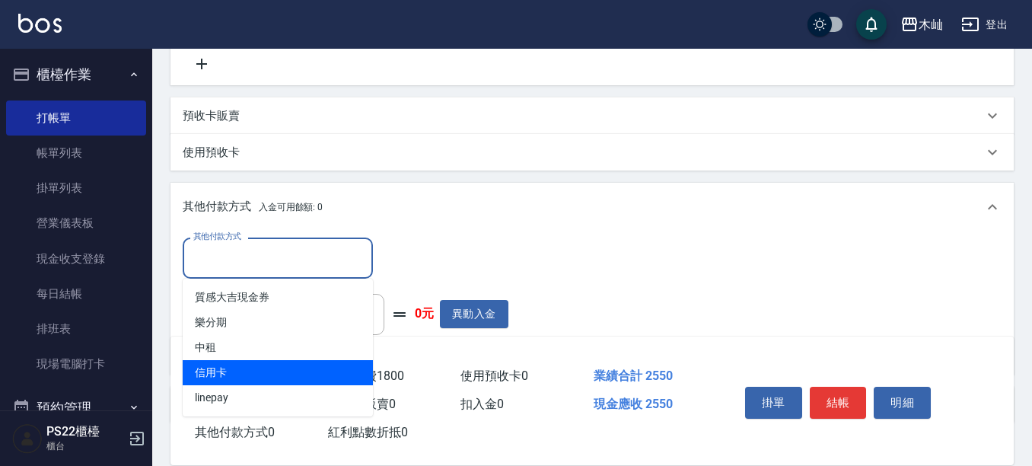
click at [292, 372] on span "信用卡" at bounding box center [278, 372] width 190 height 25
type input "信用卡"
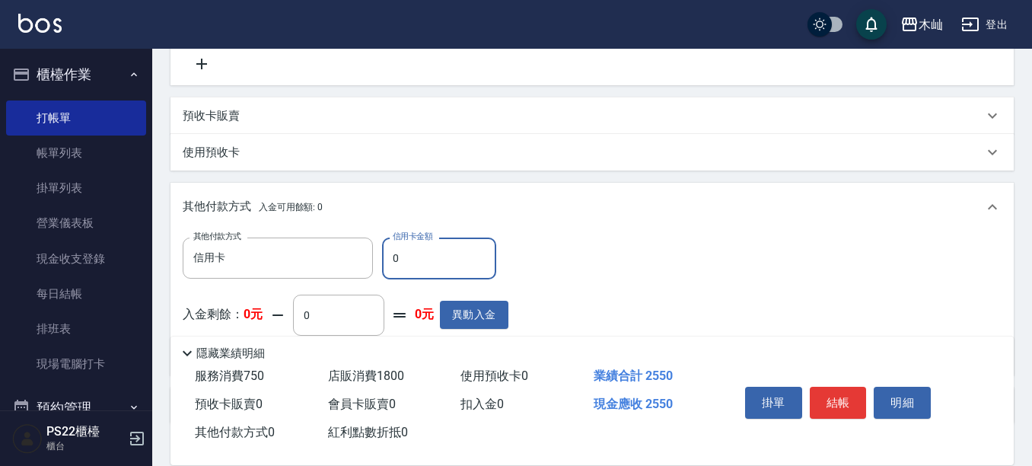
click at [412, 259] on input "0" at bounding box center [439, 257] width 114 height 41
type input "2500"
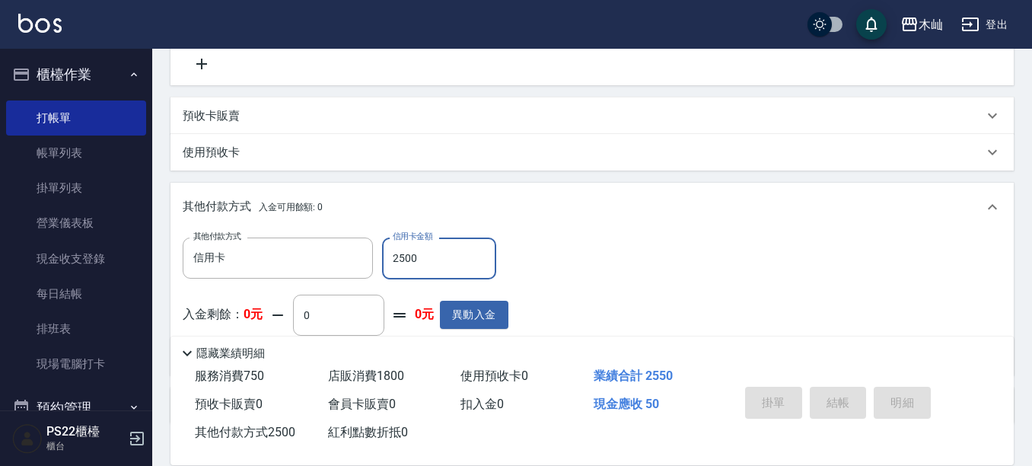
scroll to position [290, 0]
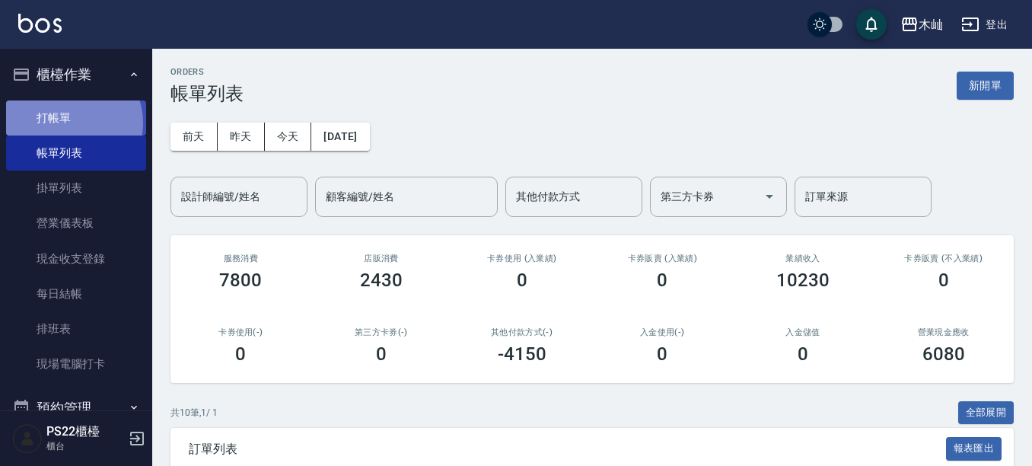
click at [70, 122] on link "打帳單" at bounding box center [76, 117] width 140 height 35
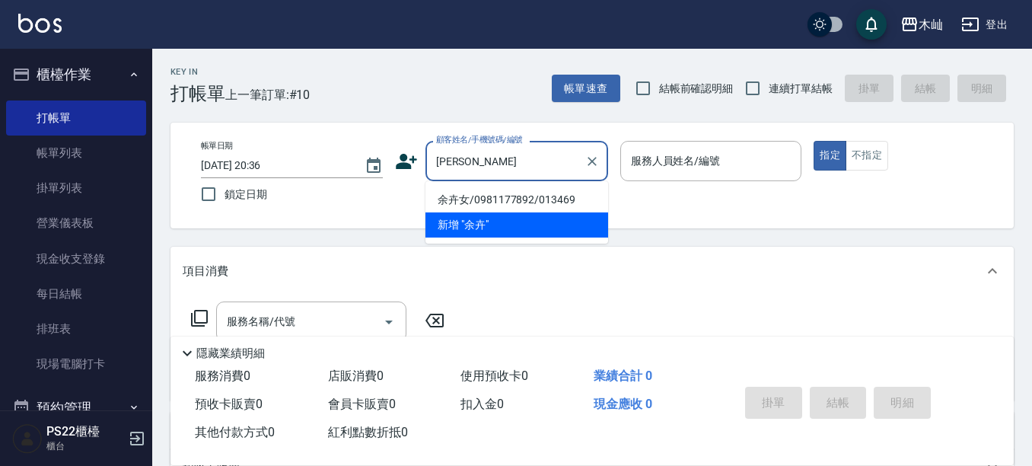
click at [506, 201] on li "余卉女/0981177892/013469" at bounding box center [516, 199] width 183 height 25
type input "余卉女/0981177892/013469"
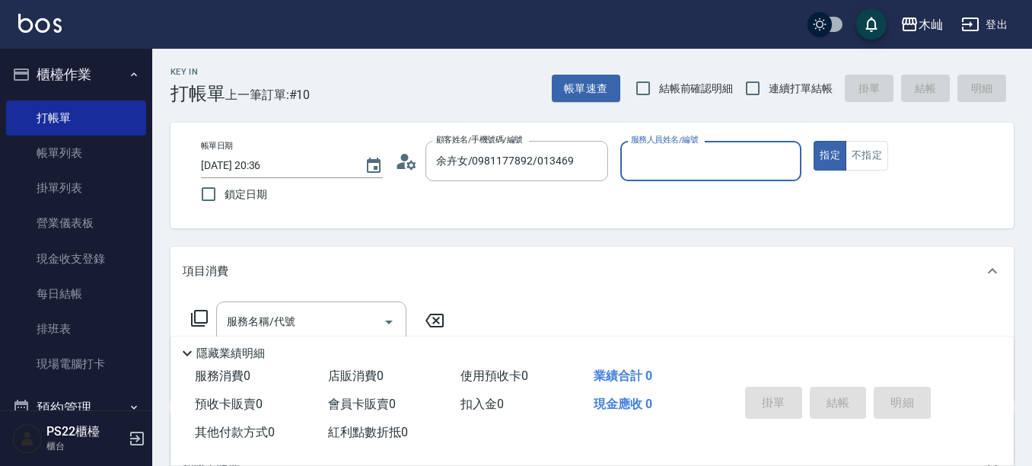
type input "雅芳-012"
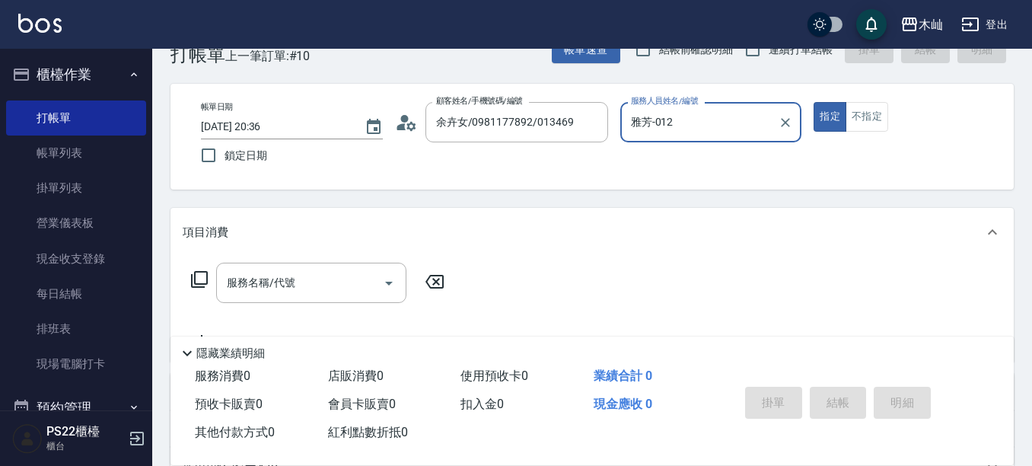
scroll to position [76, 0]
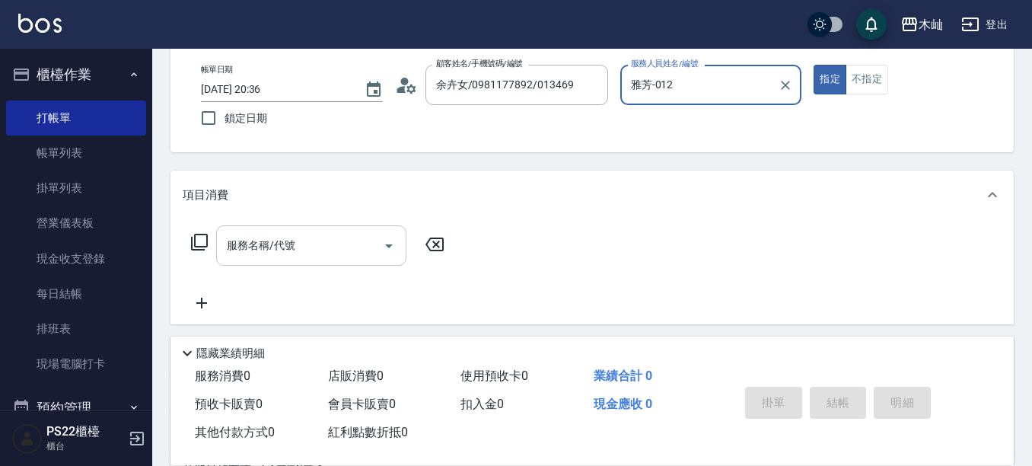
click at [302, 234] on input "服務名稱/代號" at bounding box center [300, 245] width 154 height 27
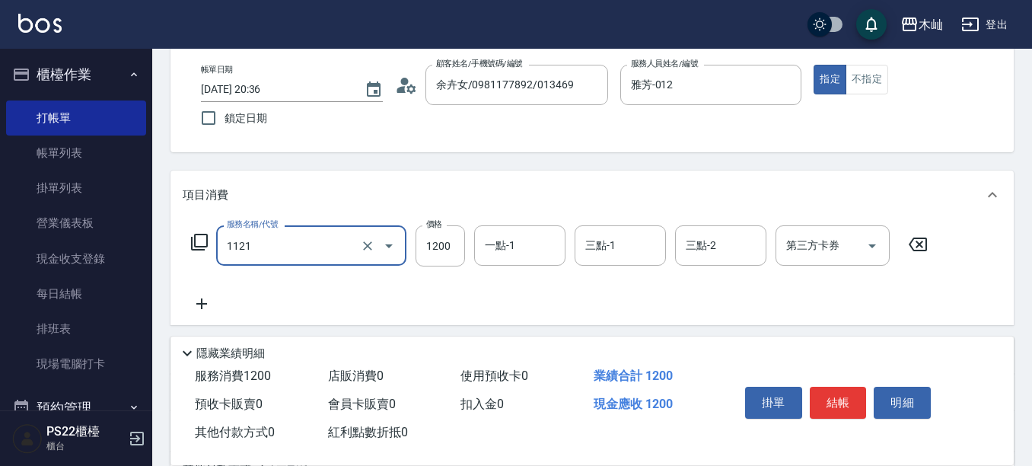
type input "頭皮卡使用(1121)"
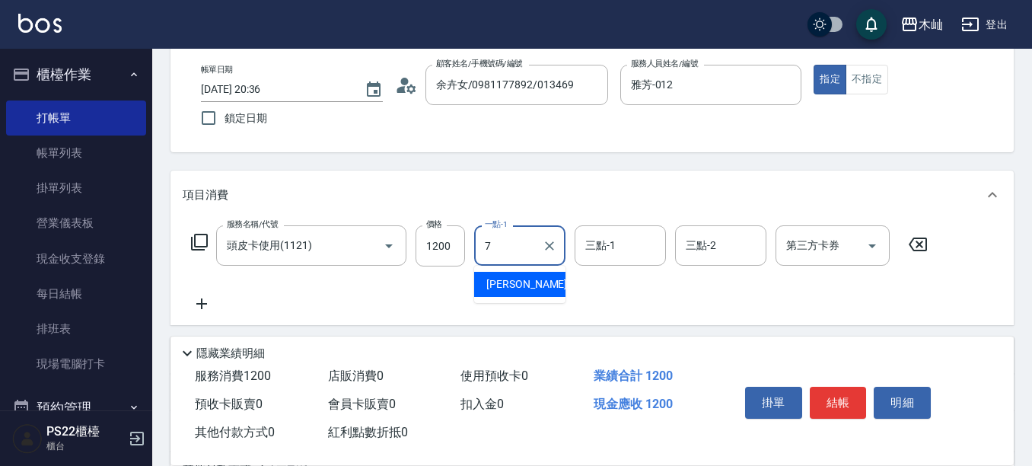
type input "[PERSON_NAME]-7"
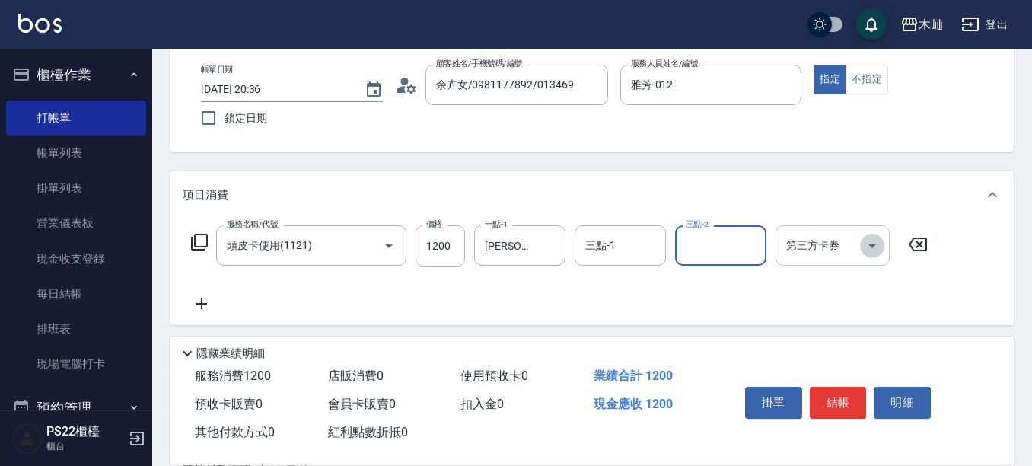
click at [876, 246] on icon "Open" at bounding box center [872, 246] width 18 height 18
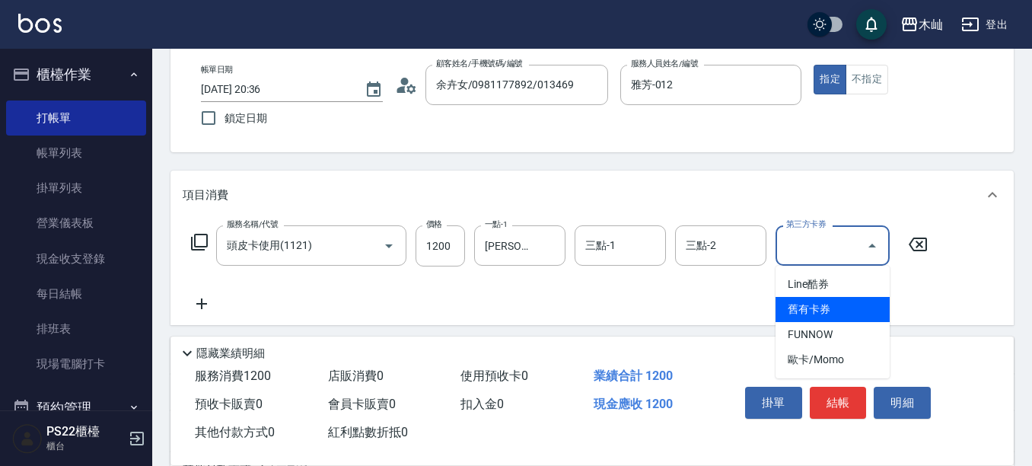
click at [843, 309] on span "舊有卡券" at bounding box center [832, 309] width 114 height 25
type input "舊有卡券"
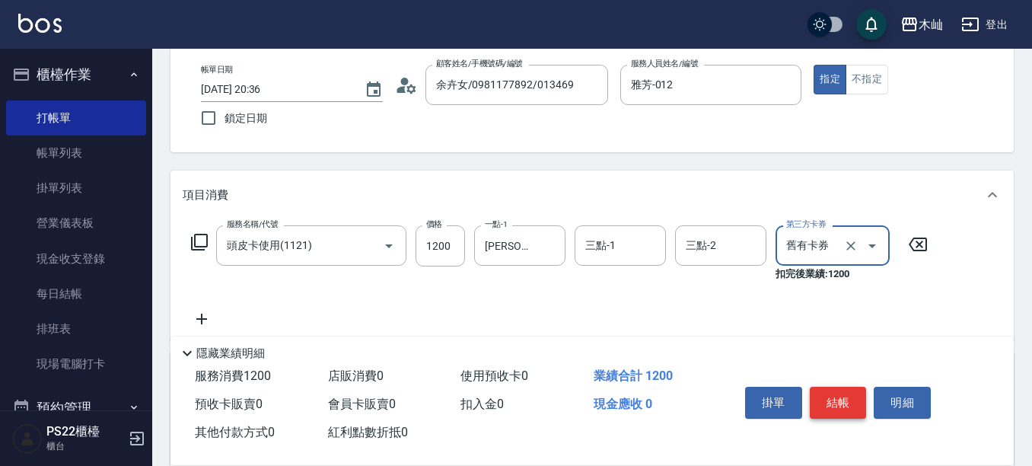
click at [848, 395] on button "結帳" at bounding box center [837, 402] width 57 height 32
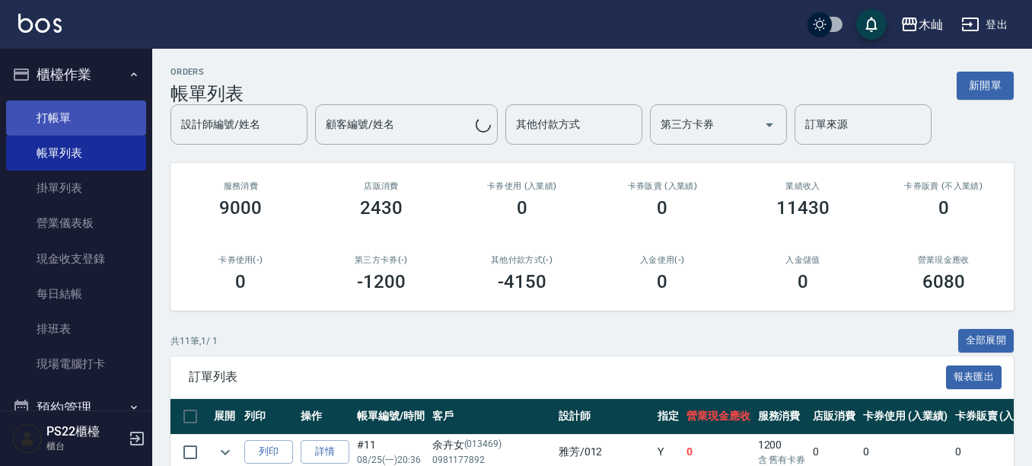
click at [65, 125] on link "打帳單" at bounding box center [76, 117] width 140 height 35
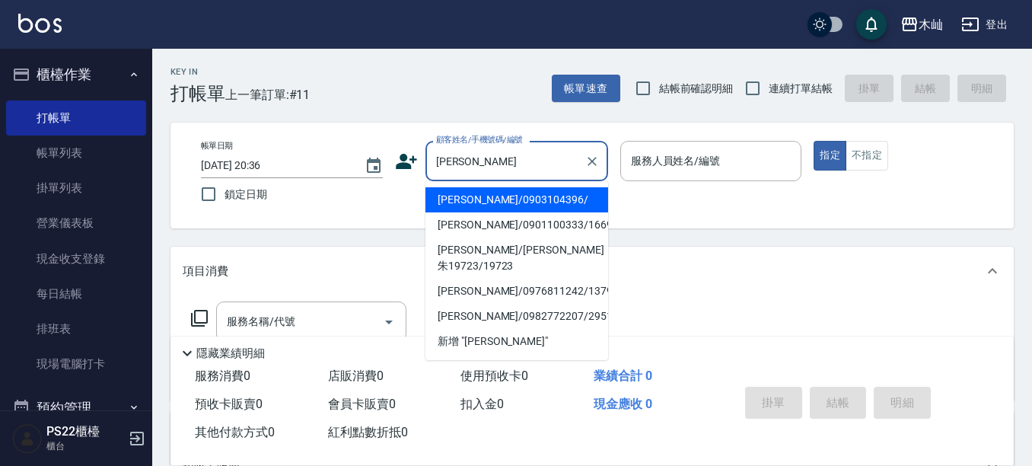
click at [458, 196] on li "[PERSON_NAME]/0903104396/" at bounding box center [516, 199] width 183 height 25
type input "[PERSON_NAME]/0903104396/"
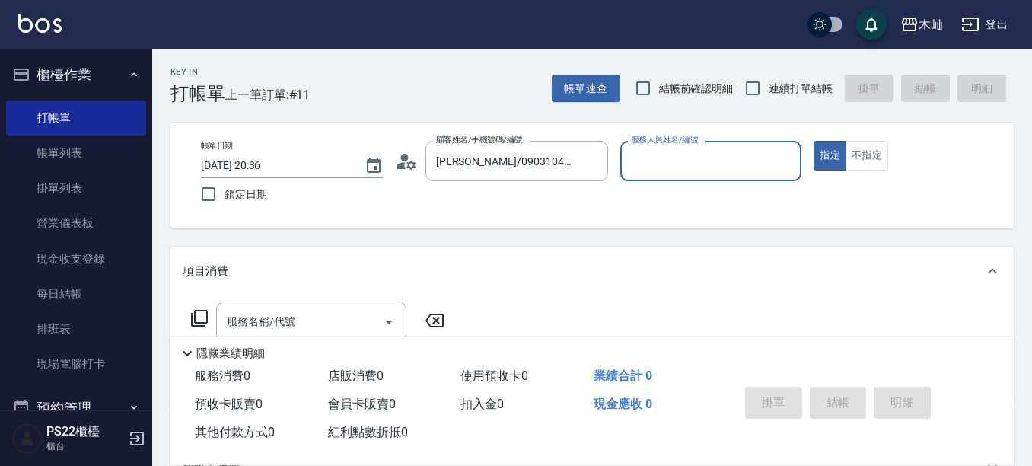
type input "雅芳-012"
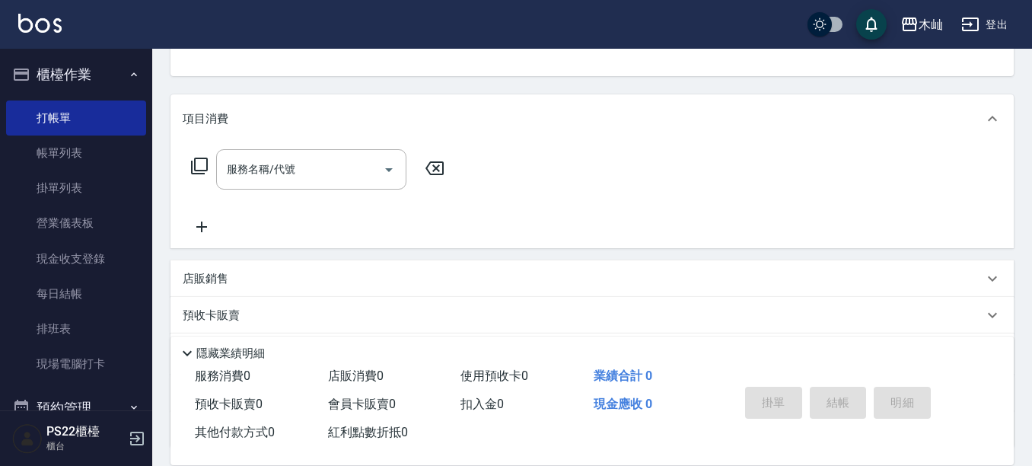
click at [306, 130] on div "項目消費" at bounding box center [591, 118] width 843 height 49
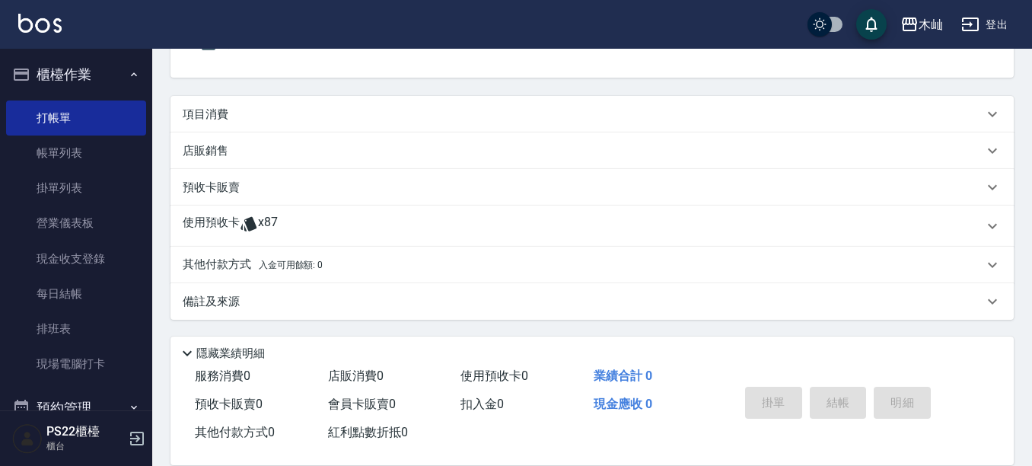
scroll to position [151, 0]
click at [307, 105] on div "項目消費" at bounding box center [591, 114] width 843 height 37
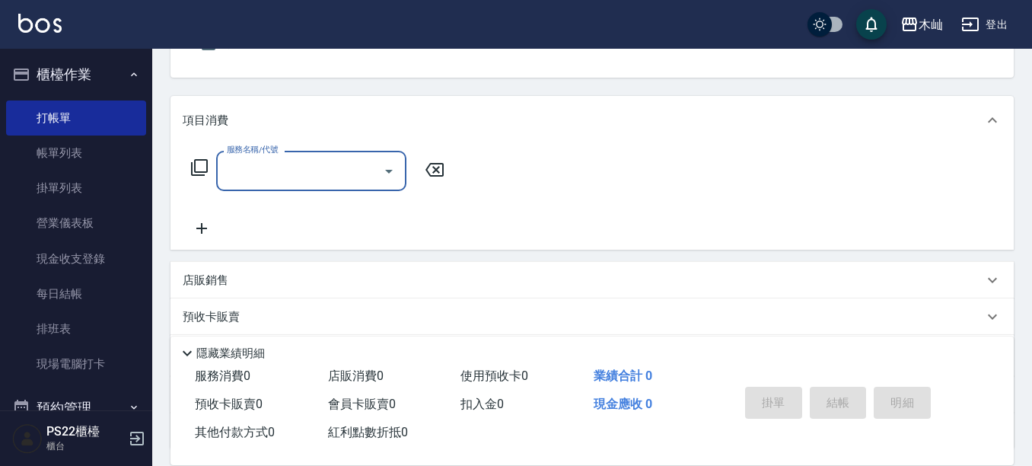
scroll to position [0, 0]
click at [275, 161] on input "服務名稱/代號" at bounding box center [300, 170] width 154 height 27
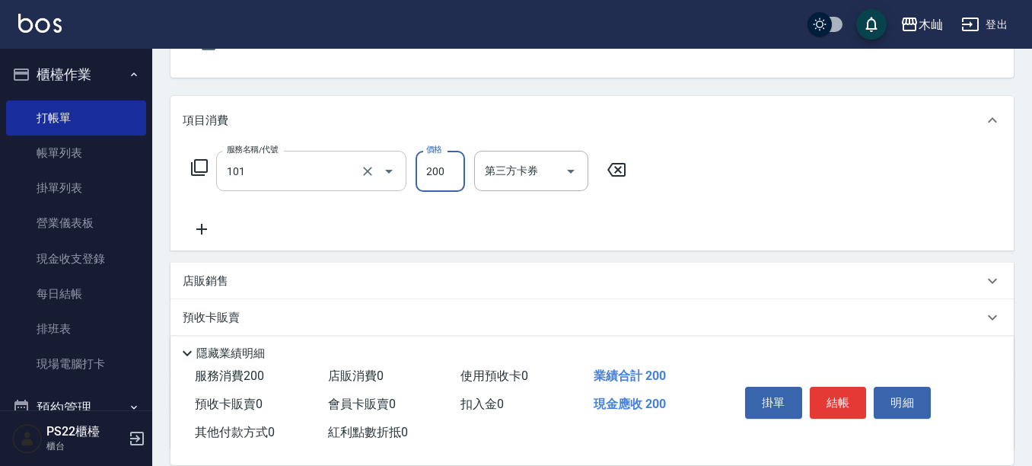
type input "洗髮(101)"
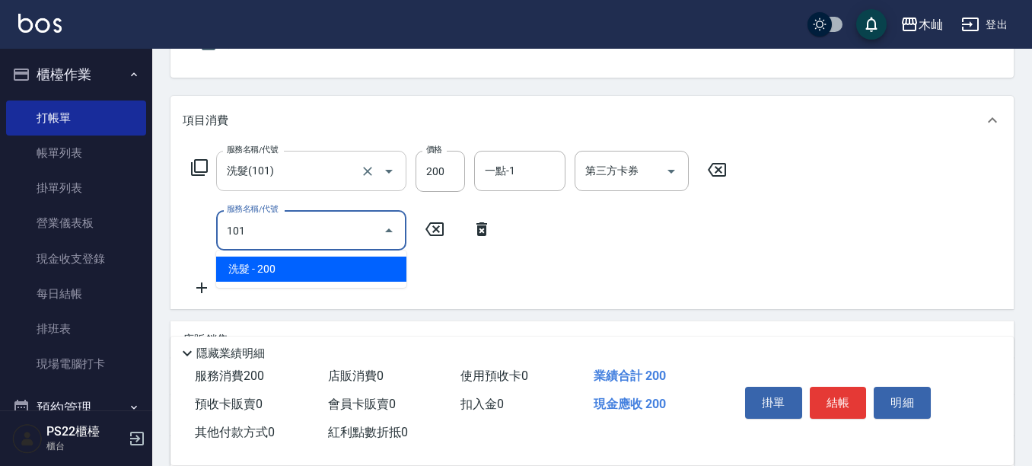
type input "洗髮(101)"
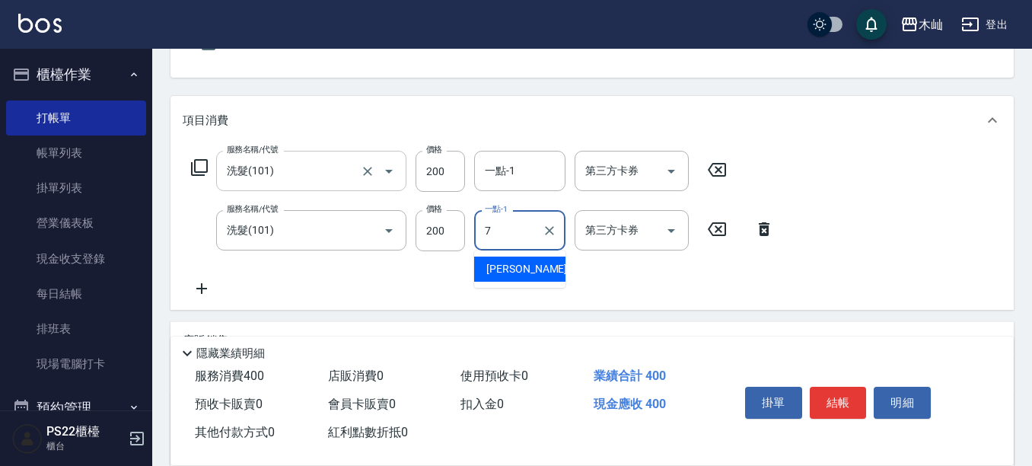
type input "[PERSON_NAME]-7"
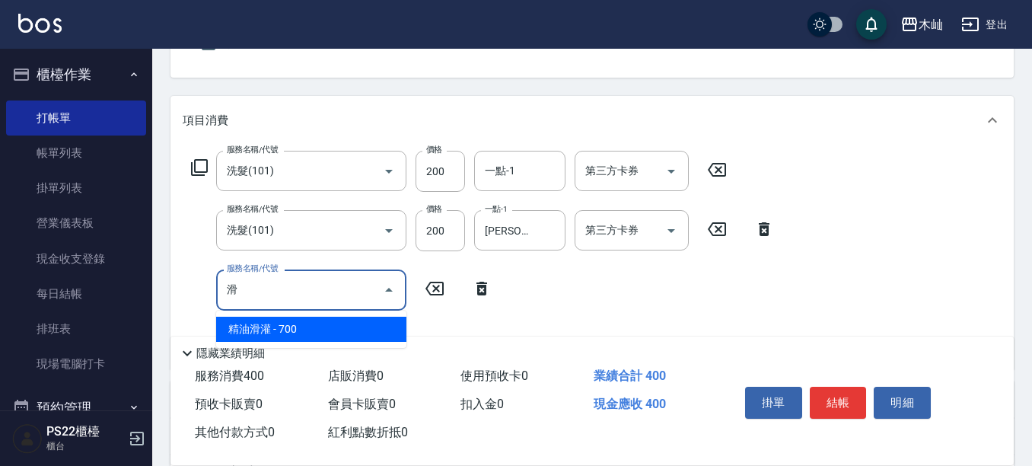
click at [350, 329] on span "精油滑灌 - 700" at bounding box center [311, 328] width 190 height 25
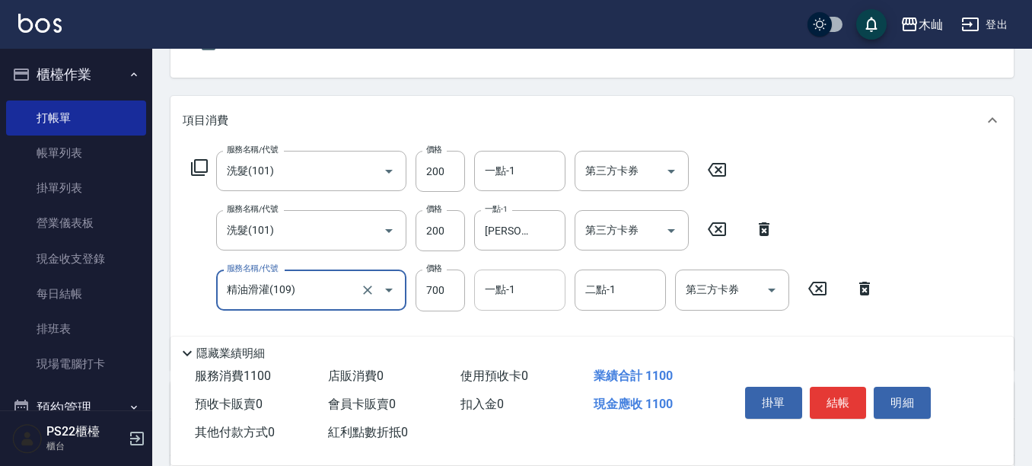
type input "精油滑灌(109)"
click at [505, 288] on div "一點-1 一點-1" at bounding box center [519, 289] width 91 height 40
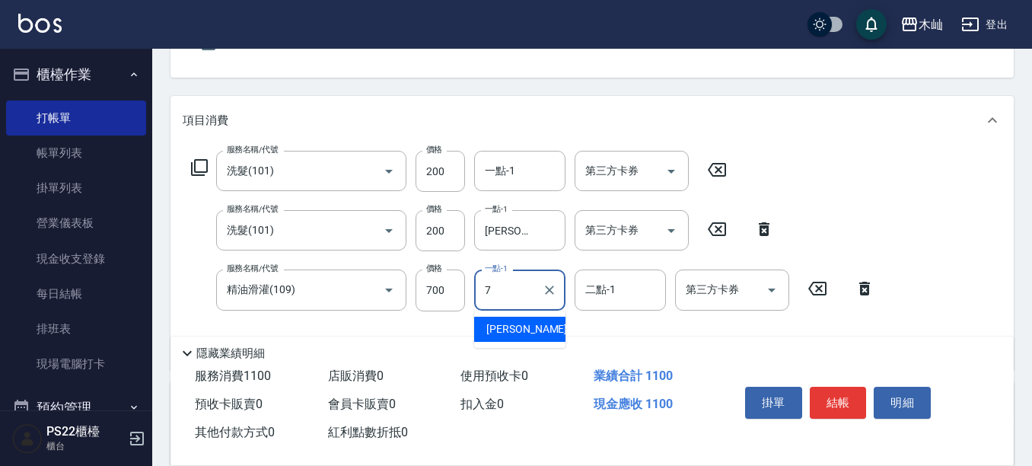
type input "[PERSON_NAME]-7"
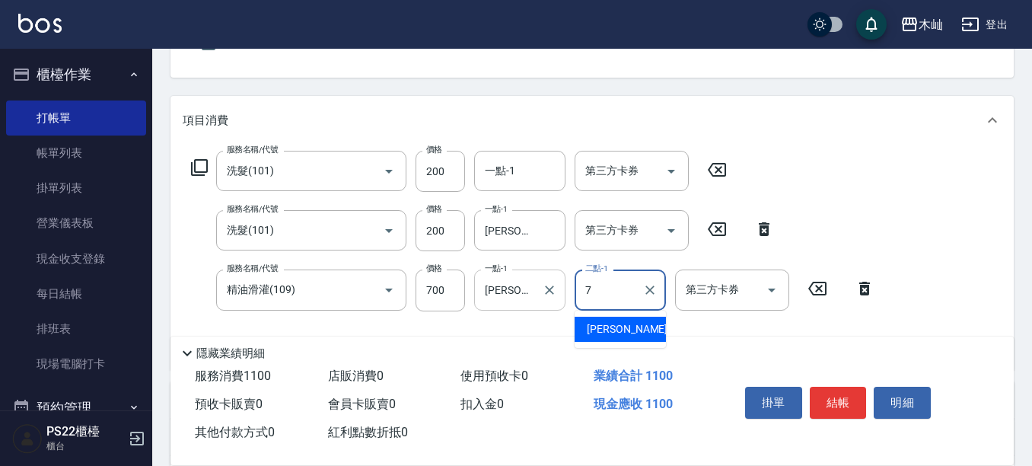
type input "[PERSON_NAME]-7"
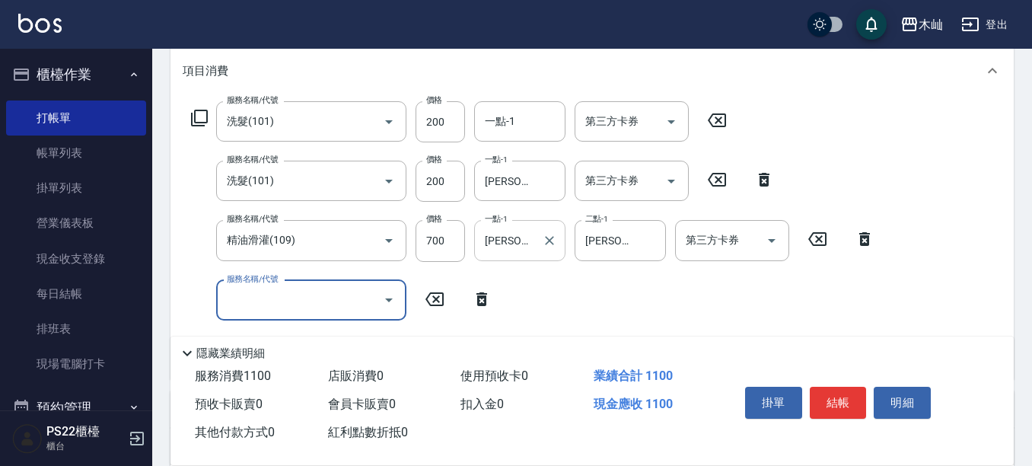
scroll to position [227, 0]
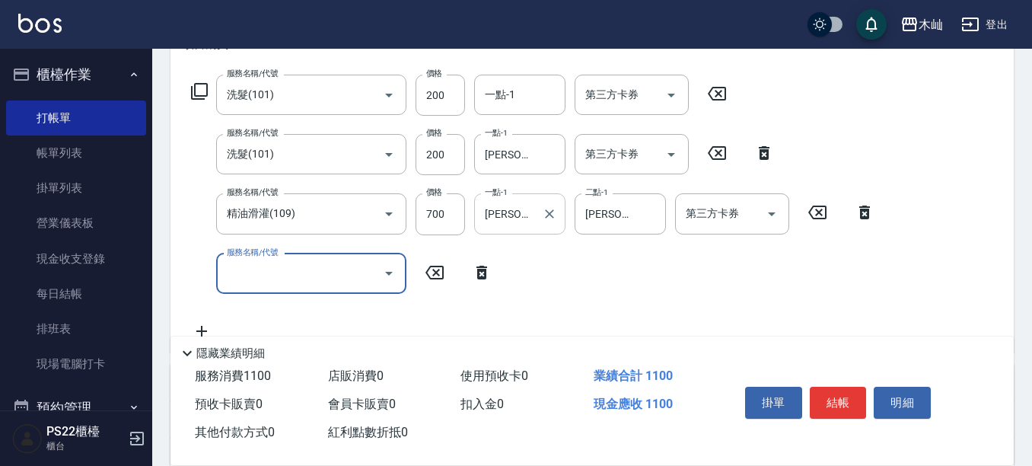
type input "2"
type input "A級單剪(105)"
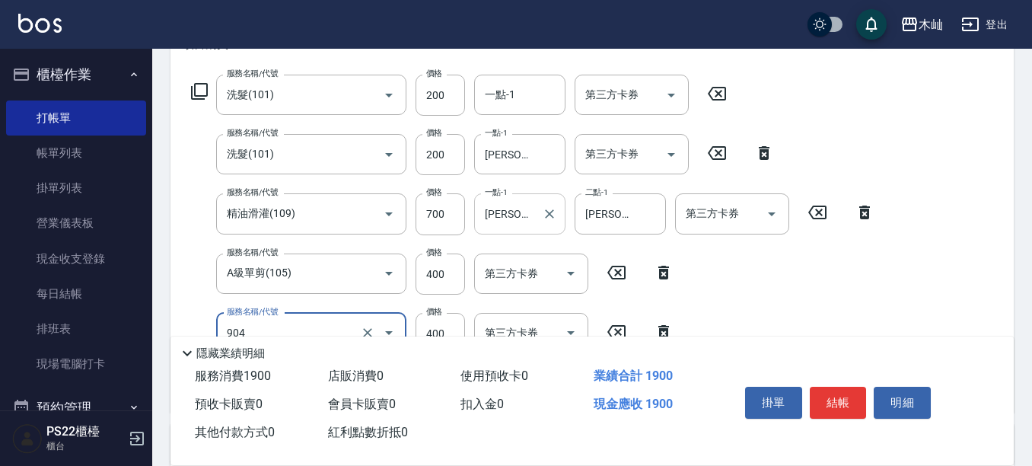
type input "精油洗+瞬護(904)"
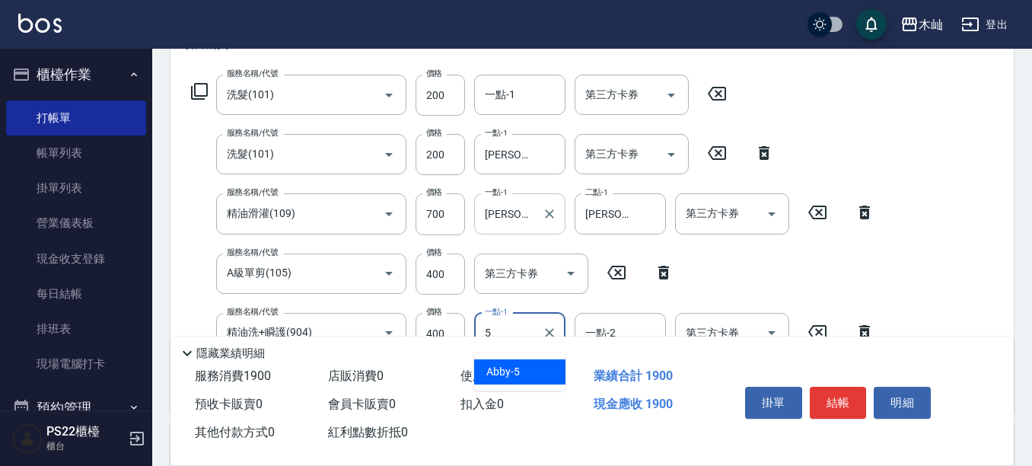
type input "Abby-5"
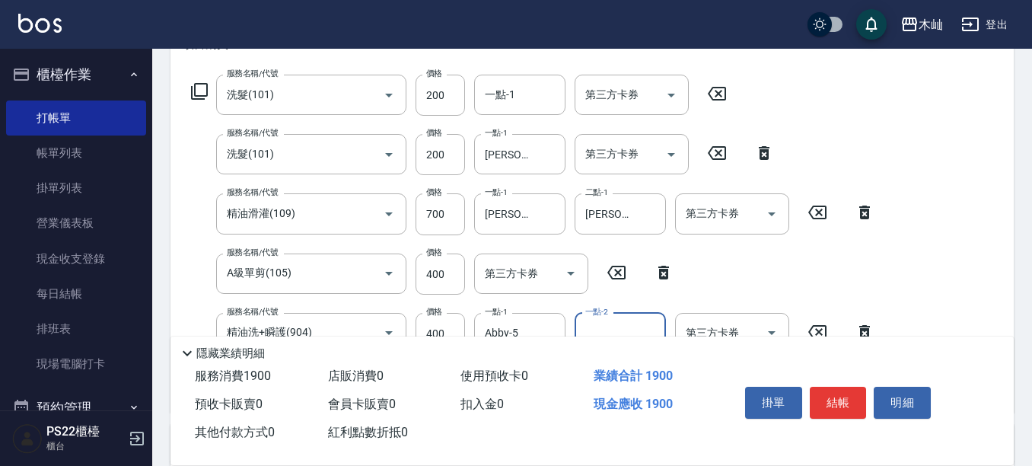
click at [1014, 181] on div "Key In 打帳單 上一筆訂單:#11 帳單速查 結帳前確認明細 連續打單結帳 掛單 結帳 明細 帳單日期 [DATE] 20:36 鎖定日期 顧客姓名/手…" at bounding box center [591, 290] width 879 height 936
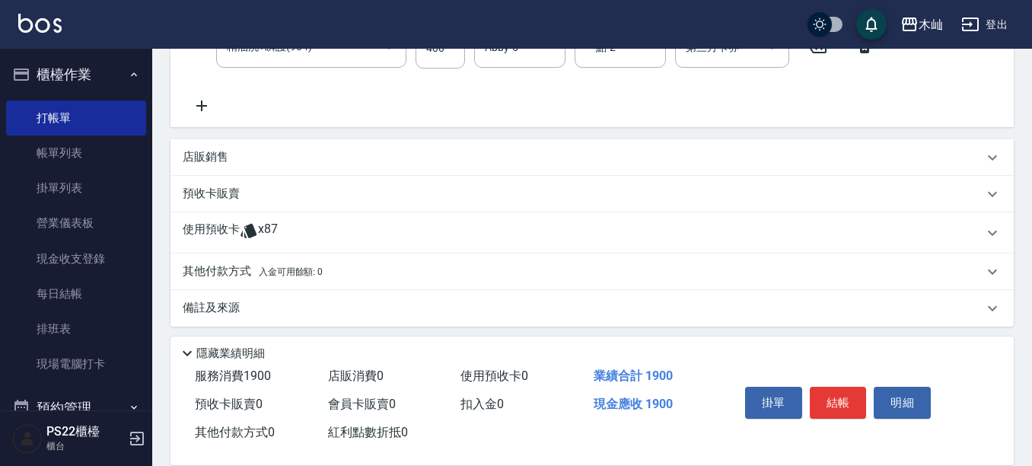
scroll to position [519, 0]
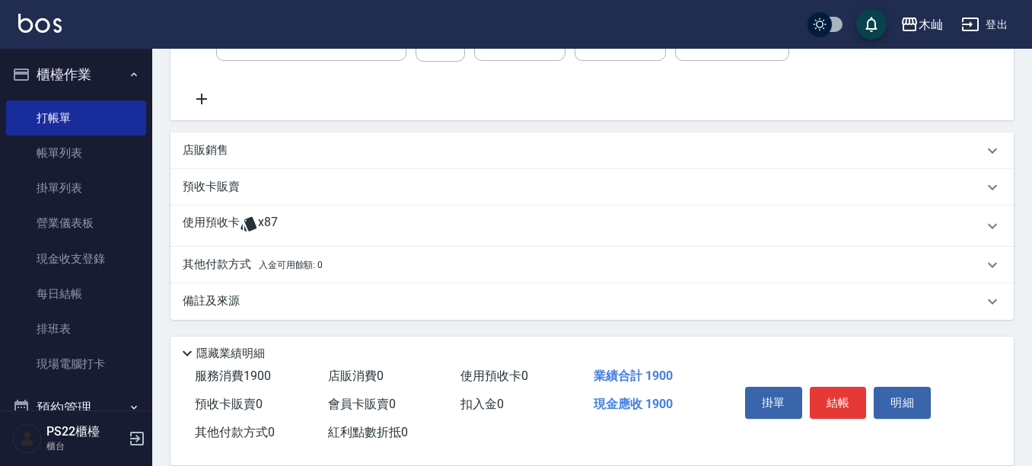
click at [216, 147] on p "店販銷售" at bounding box center [206, 150] width 46 height 16
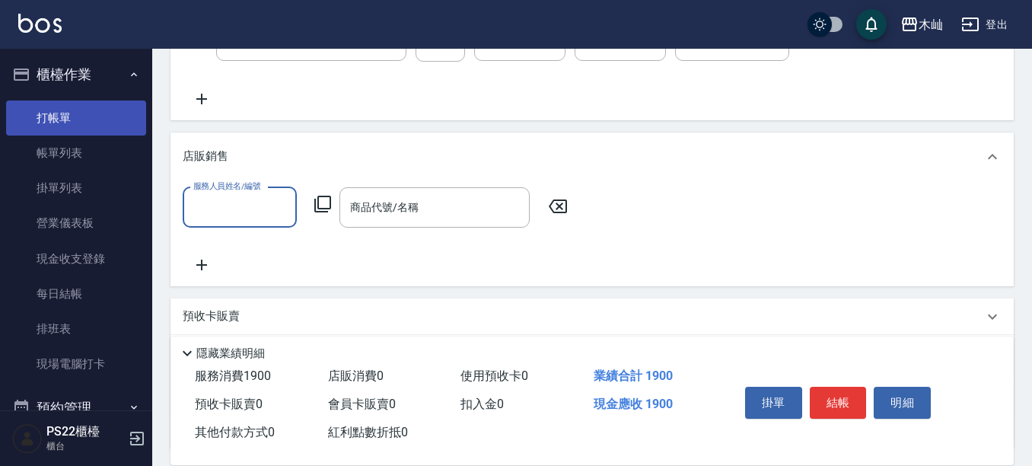
scroll to position [0, 0]
type input "雅芳-012"
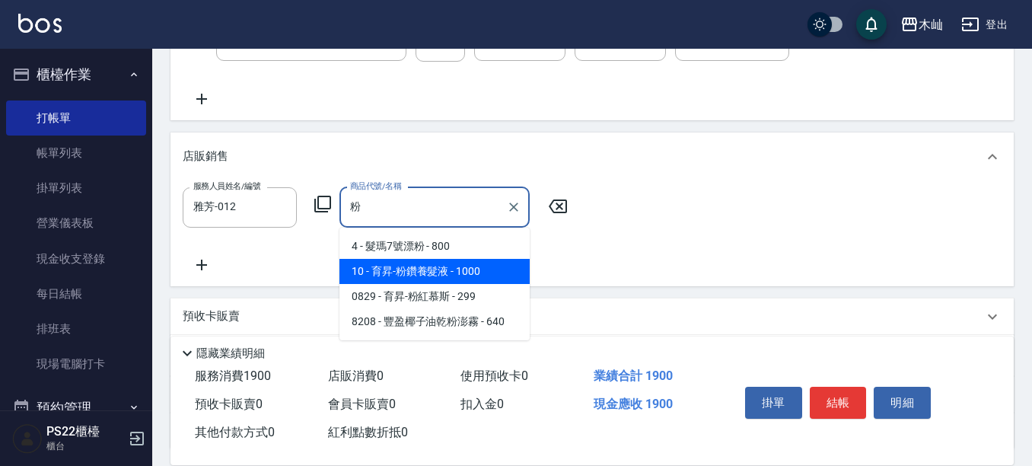
click at [485, 273] on span "10 - 育昇-粉鑽養髮液 - 1000" at bounding box center [434, 271] width 190 height 25
type input "育昇-粉鑽養髮液"
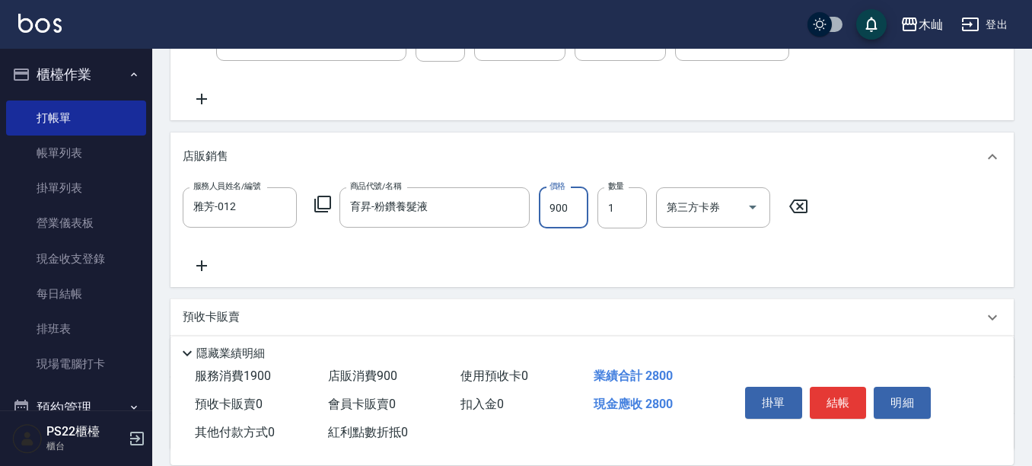
type input "900"
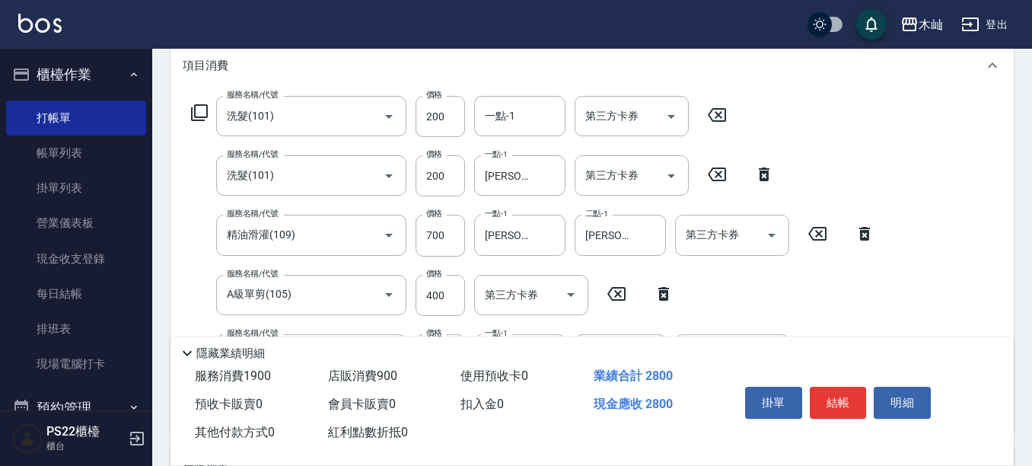
scroll to position [62, 0]
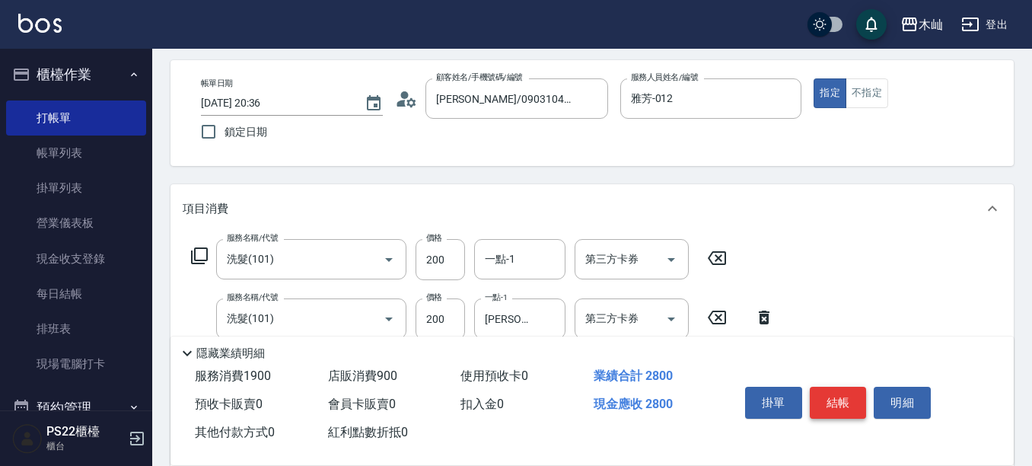
click at [844, 402] on button "結帳" at bounding box center [837, 402] width 57 height 32
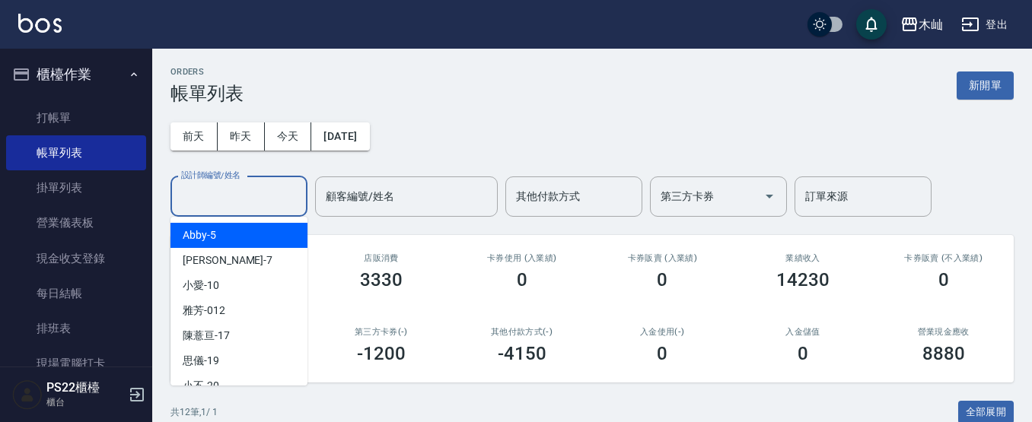
click at [244, 189] on input "設計師編號/姓名" at bounding box center [238, 196] width 123 height 27
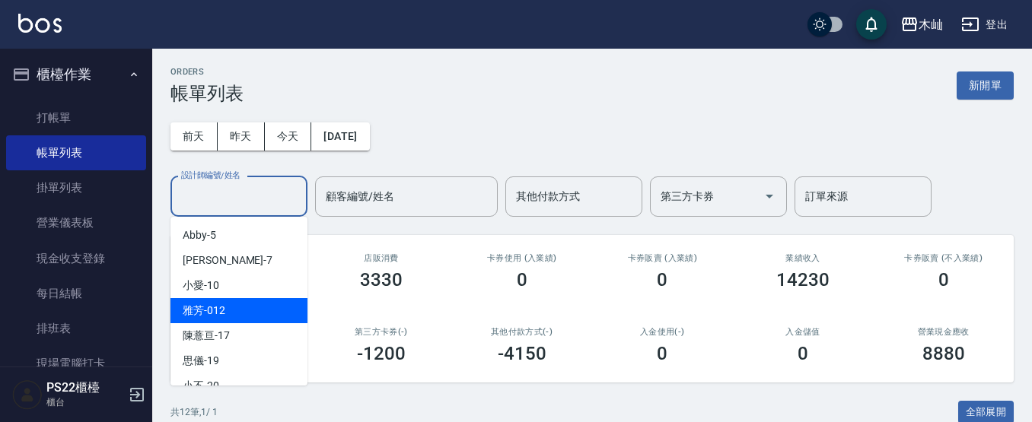
click at [235, 312] on div "雅芳 -012" at bounding box center [238, 310] width 137 height 25
type input "雅芳-012"
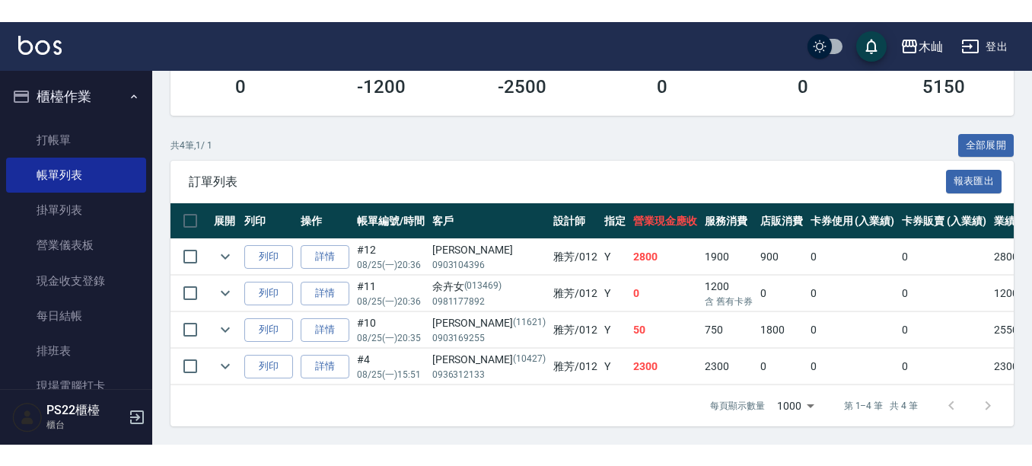
scroll to position [259, 0]
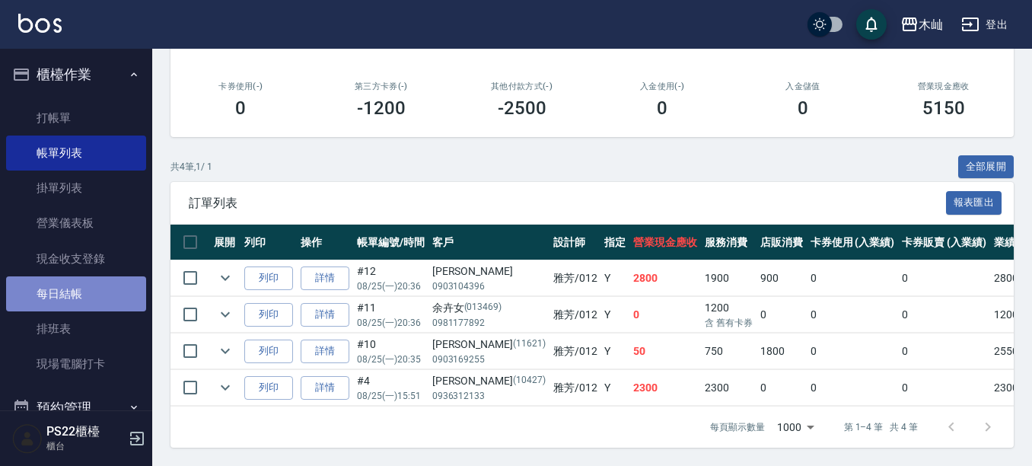
click at [106, 294] on link "每日結帳" at bounding box center [76, 293] width 140 height 35
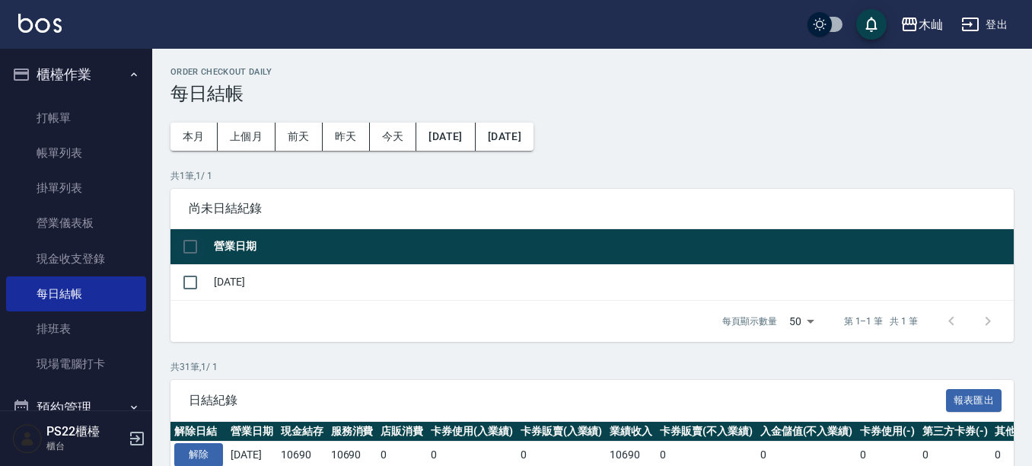
click at [205, 250] on input "checkbox" at bounding box center [190, 246] width 32 height 32
checkbox input "true"
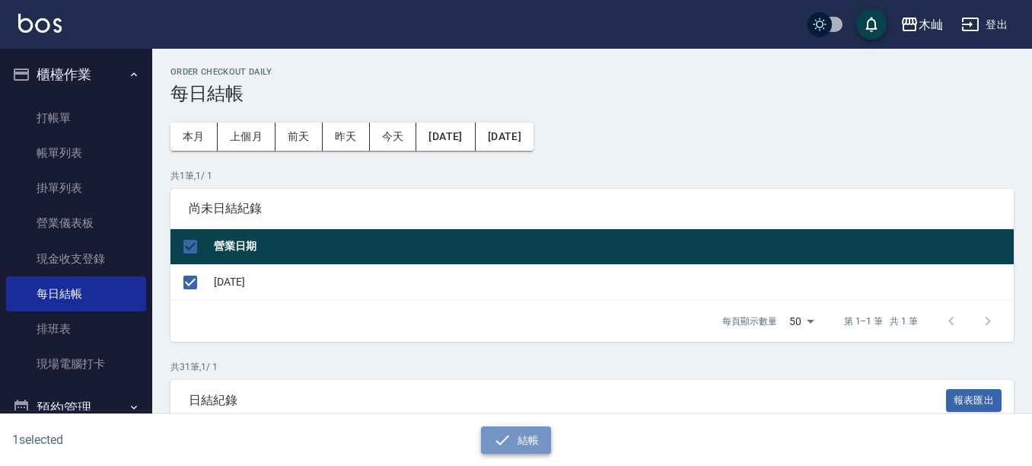
drag, startPoint x: 535, startPoint y: 434, endPoint x: 534, endPoint y: 425, distance: 9.2
click at [534, 434] on button "結帳" at bounding box center [516, 440] width 71 height 28
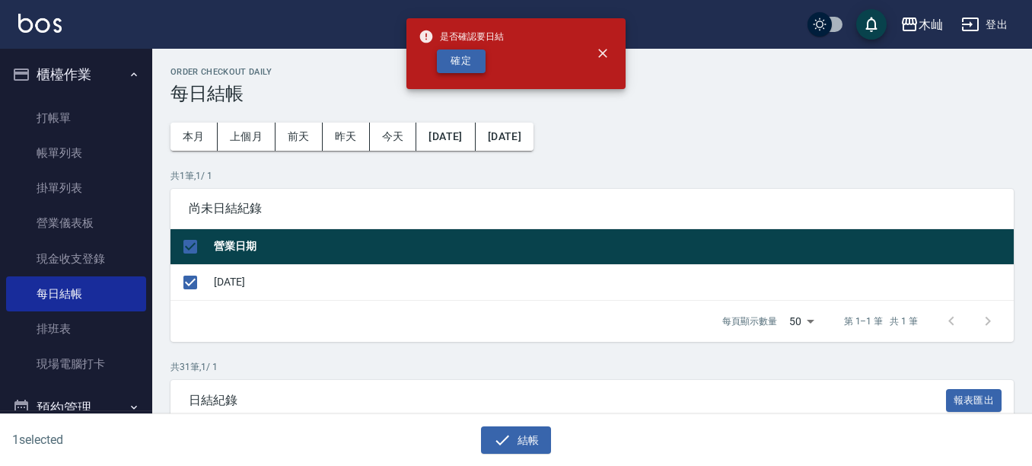
click at [467, 65] on button "確定" at bounding box center [461, 61] width 49 height 24
checkbox input "false"
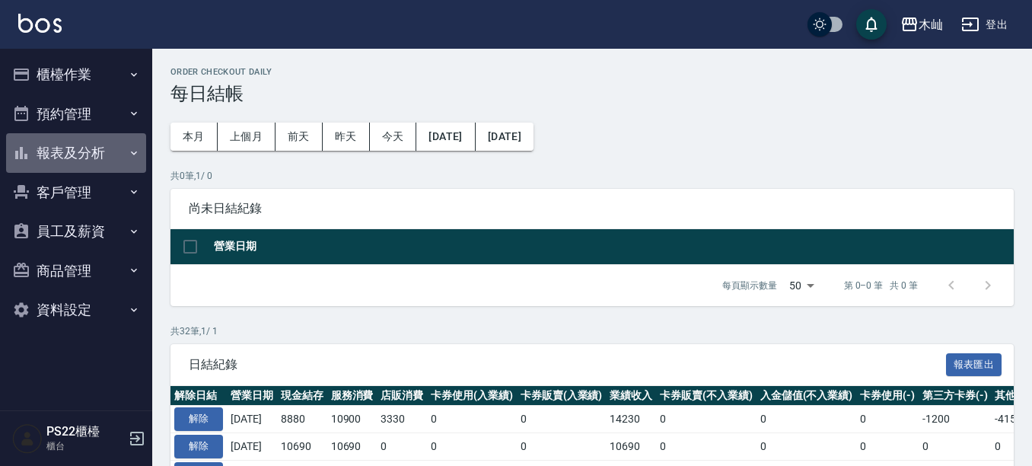
click at [101, 147] on button "報表及分析" at bounding box center [76, 153] width 140 height 40
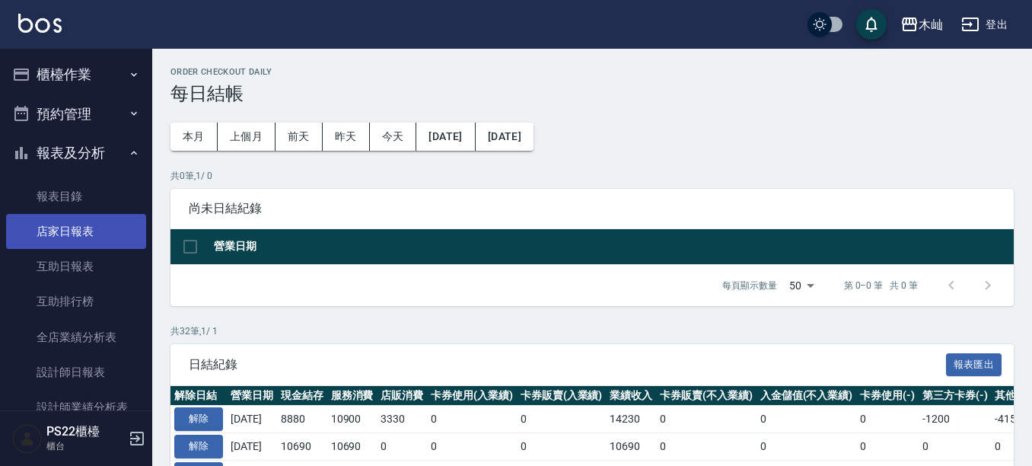
click at [92, 235] on link "店家日報表" at bounding box center [76, 231] width 140 height 35
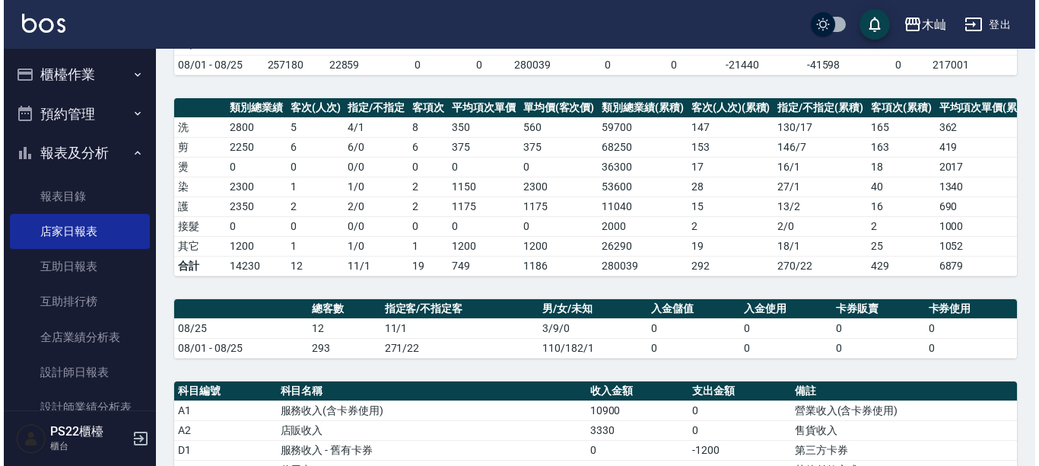
scroll to position [76, 0]
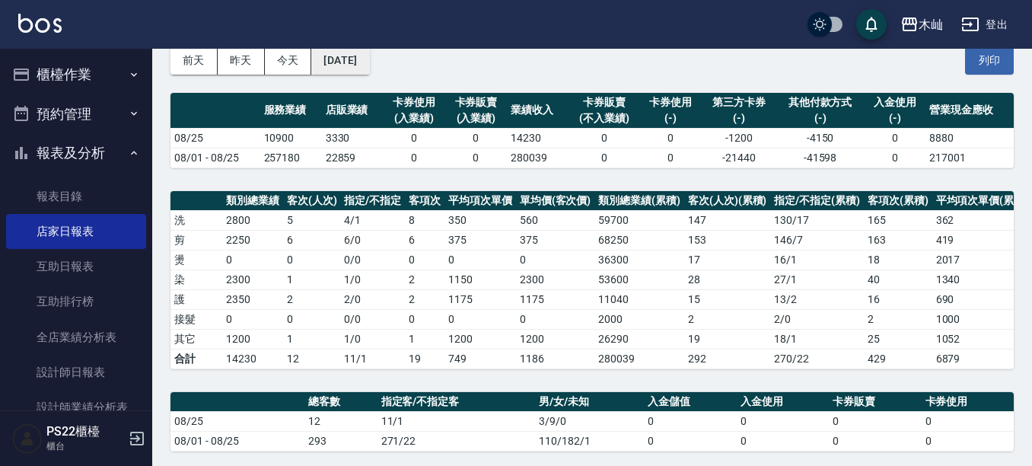
click at [359, 56] on button "[DATE]" at bounding box center [340, 60] width 58 height 28
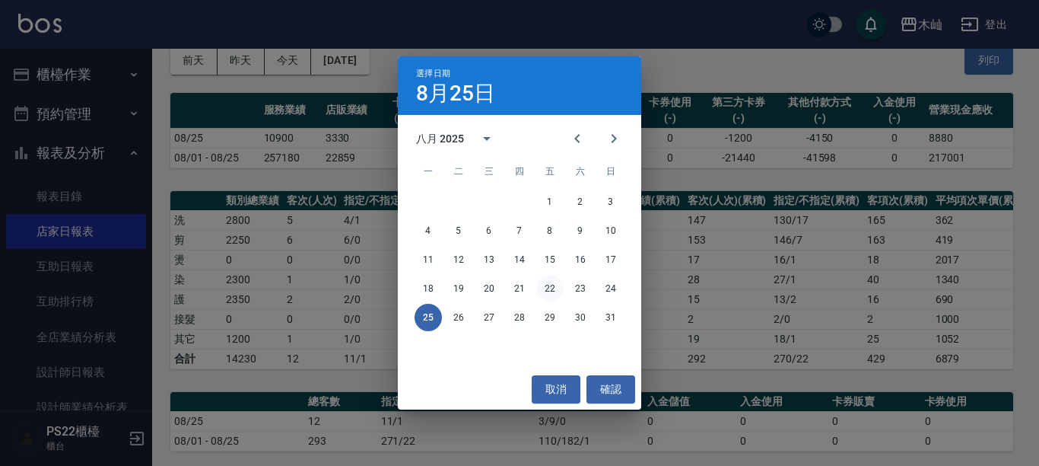
click at [549, 285] on button "22" at bounding box center [549, 288] width 27 height 27
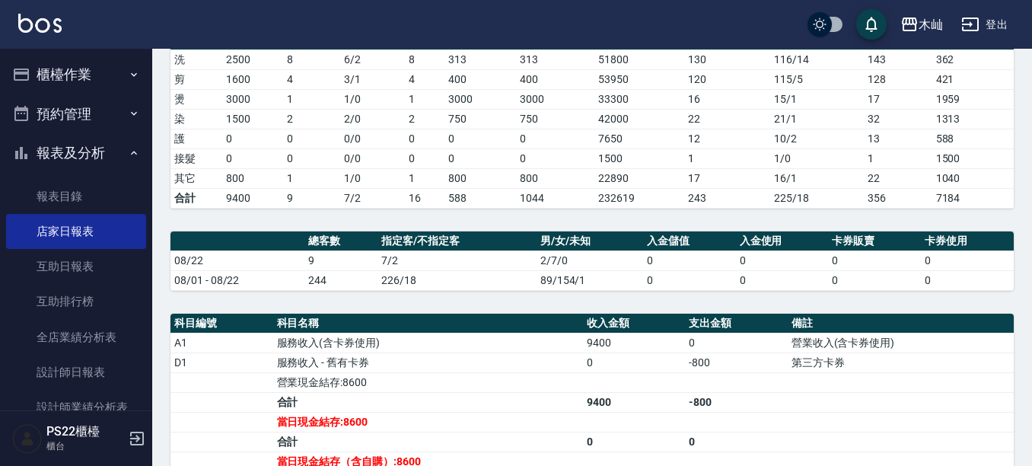
scroll to position [260, 0]
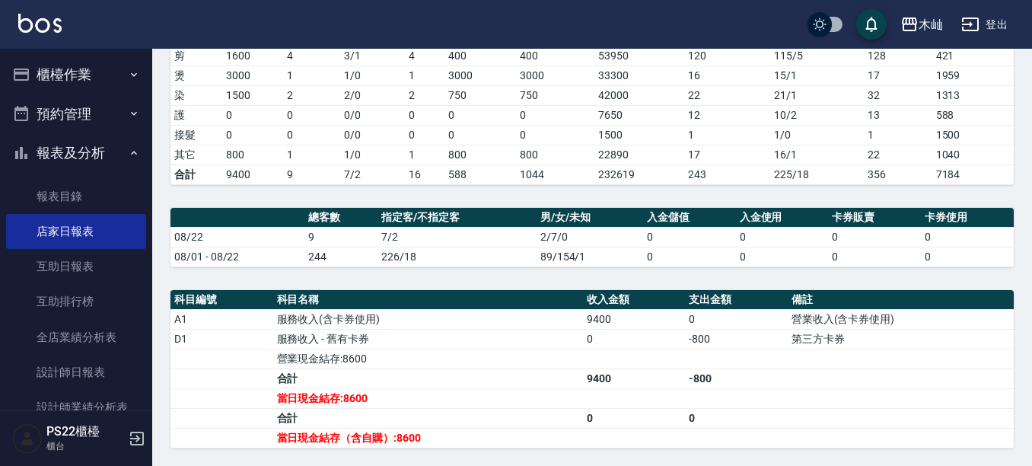
click at [393, 164] on td "1 / 0" at bounding box center [372, 155] width 65 height 20
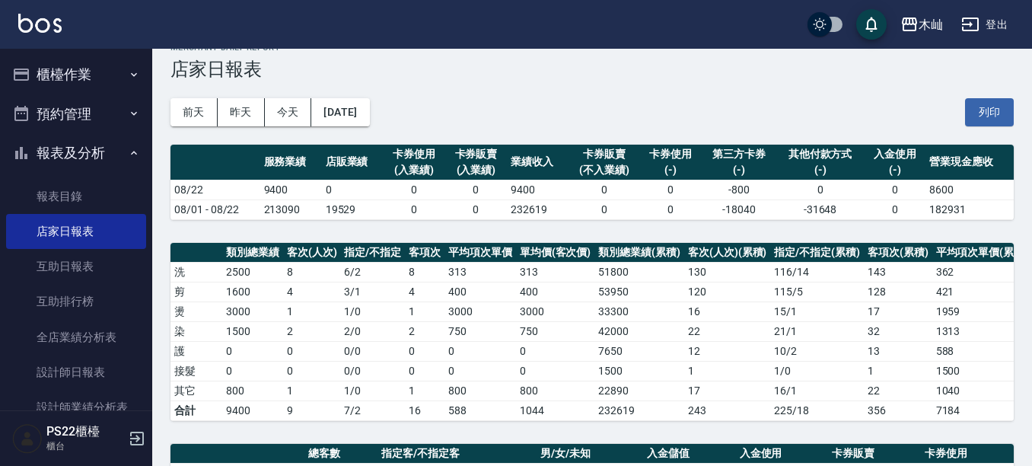
scroll to position [0, 0]
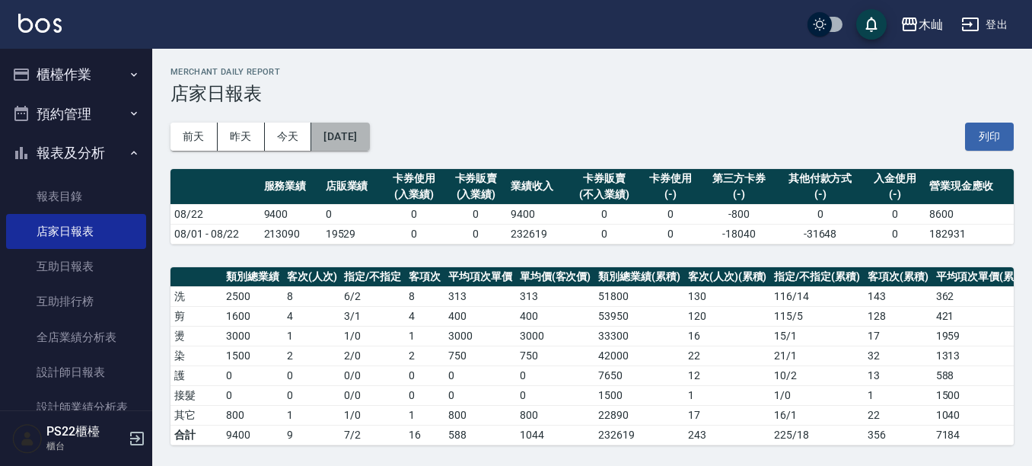
click at [368, 132] on button "[DATE]" at bounding box center [340, 136] width 58 height 28
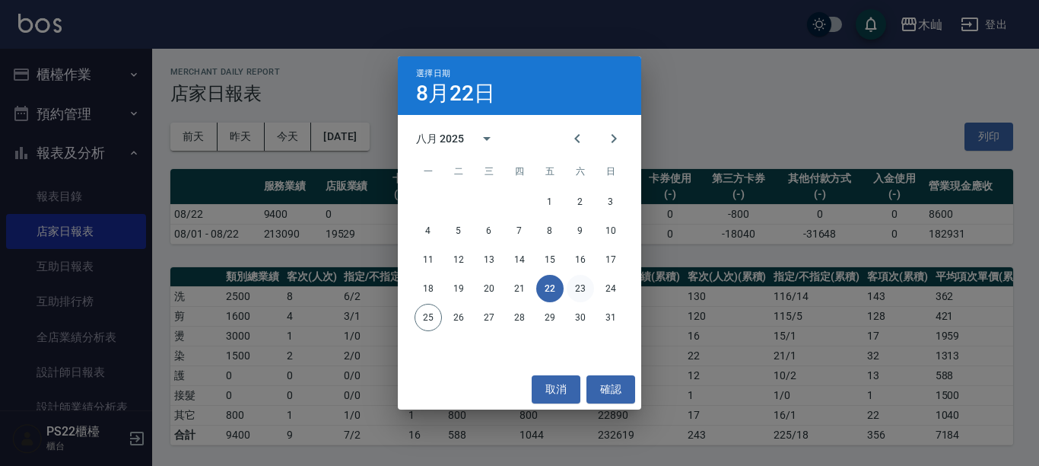
click at [580, 288] on button "23" at bounding box center [580, 288] width 27 height 27
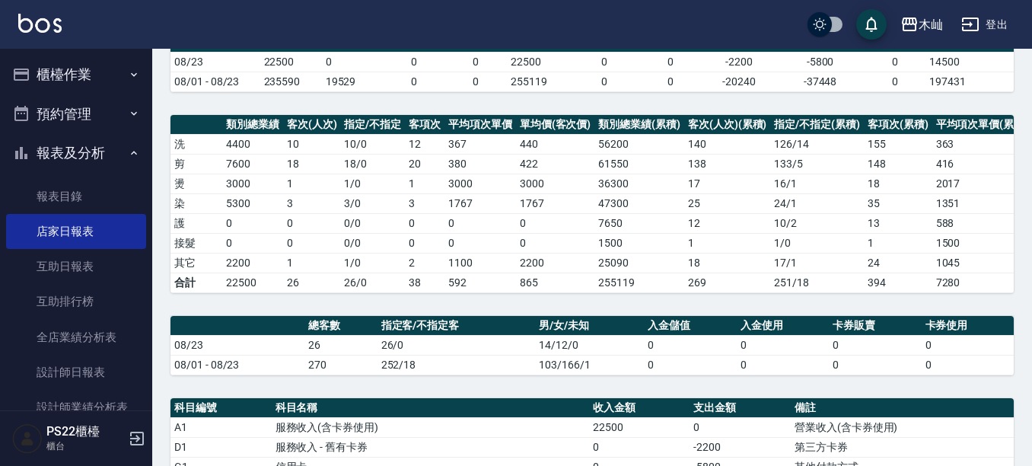
scroll to position [250, 0]
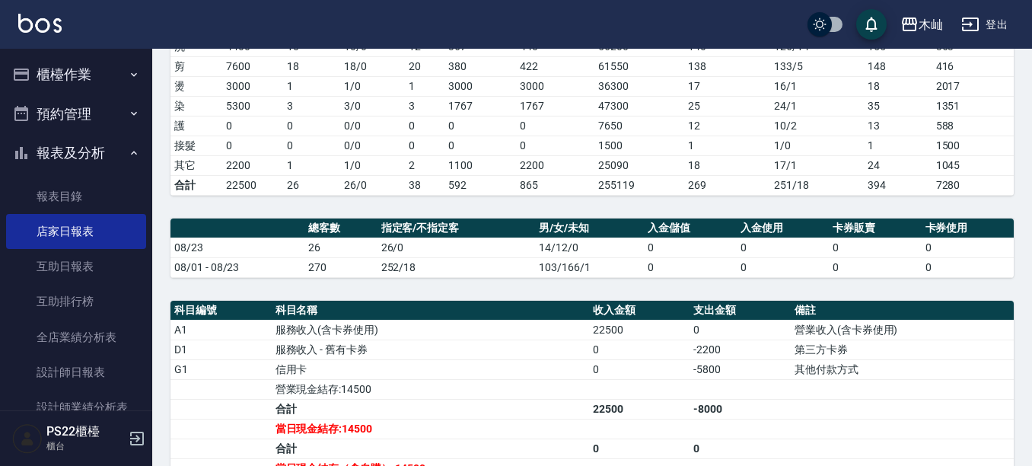
click at [368, 185] on td "26/0" at bounding box center [372, 185] width 65 height 20
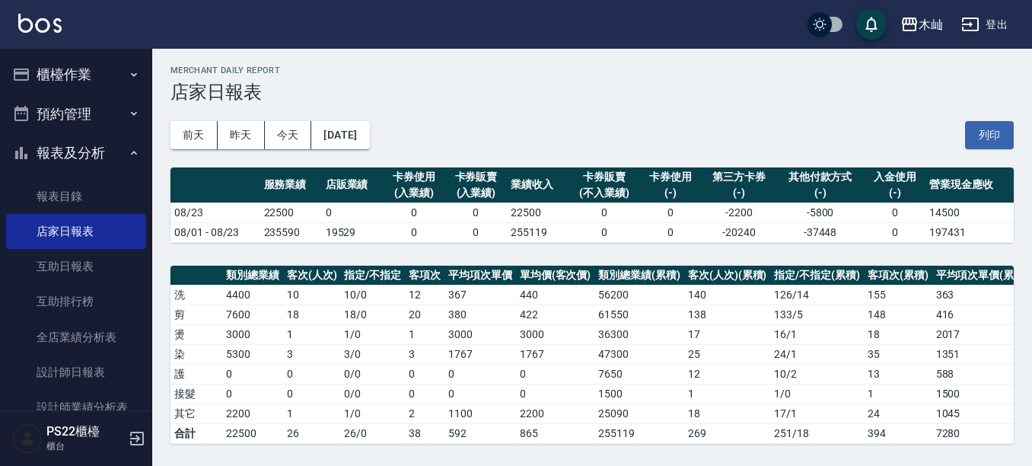
scroll to position [0, 0]
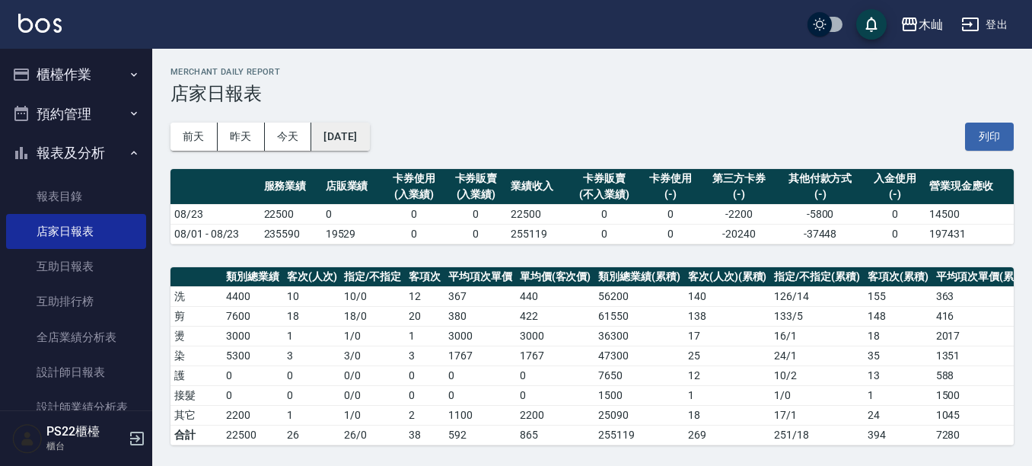
click at [369, 139] on button "[DATE]" at bounding box center [340, 136] width 58 height 28
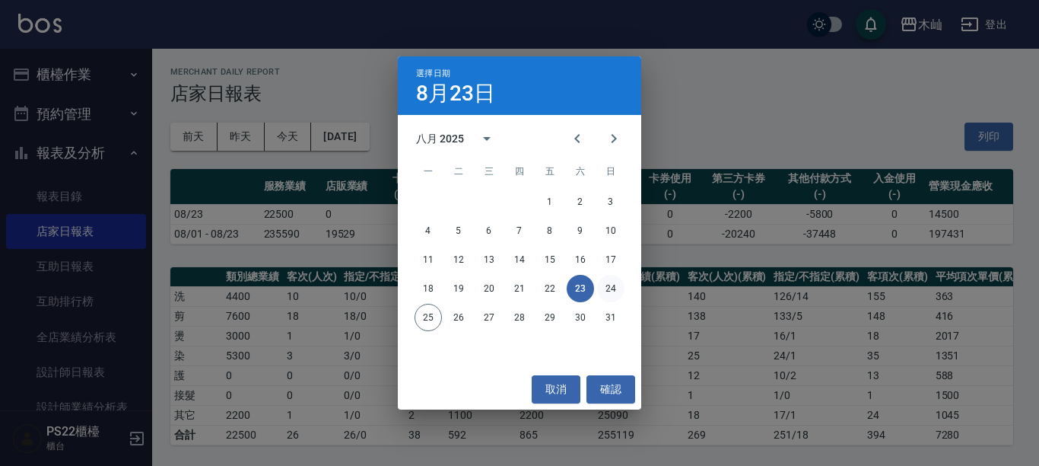
click at [612, 292] on button "24" at bounding box center [610, 288] width 27 height 27
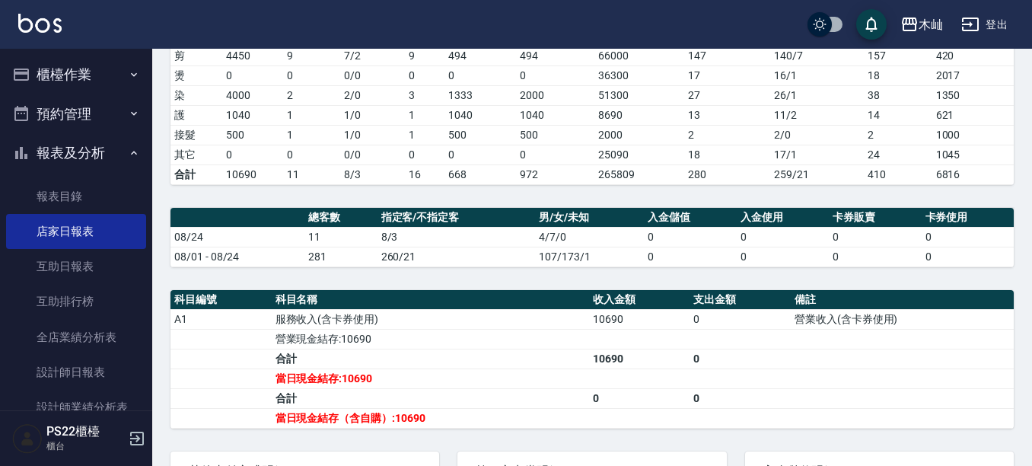
scroll to position [255, 0]
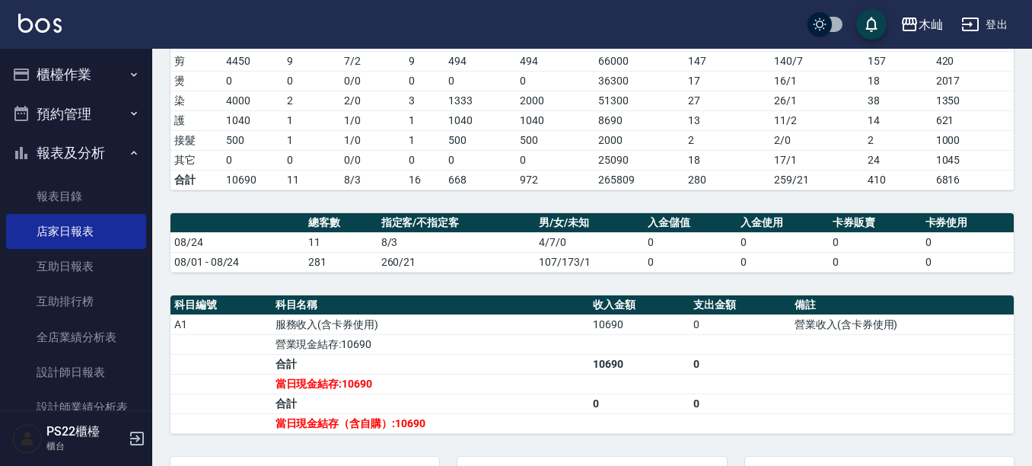
click at [493, 233] on th "指定客/不指定客" at bounding box center [456, 223] width 158 height 20
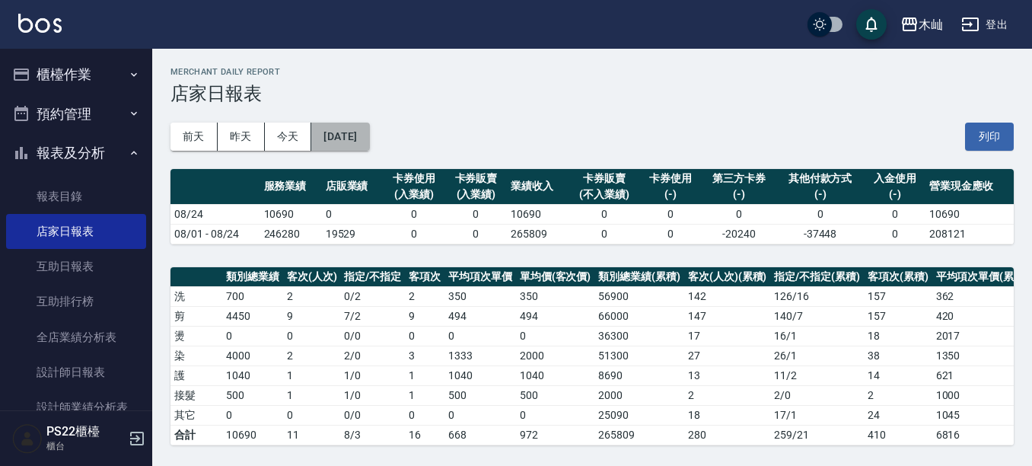
click at [369, 135] on button "[DATE]" at bounding box center [340, 136] width 58 height 28
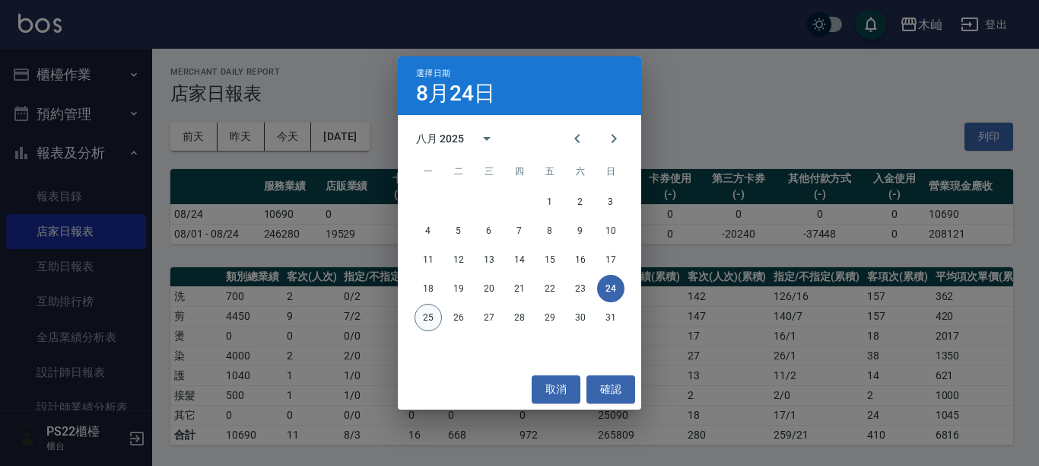
click at [441, 322] on div "25 26 27 28 29 30 31" at bounding box center [519, 317] width 243 height 27
click at [437, 319] on button "25" at bounding box center [428, 317] width 27 height 27
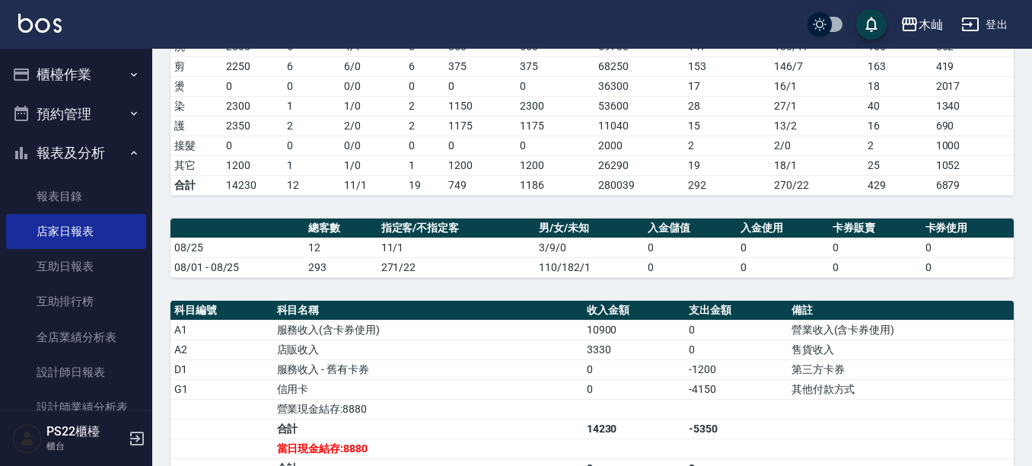
scroll to position [259, 0]
